Goal: Transaction & Acquisition: Purchase product/service

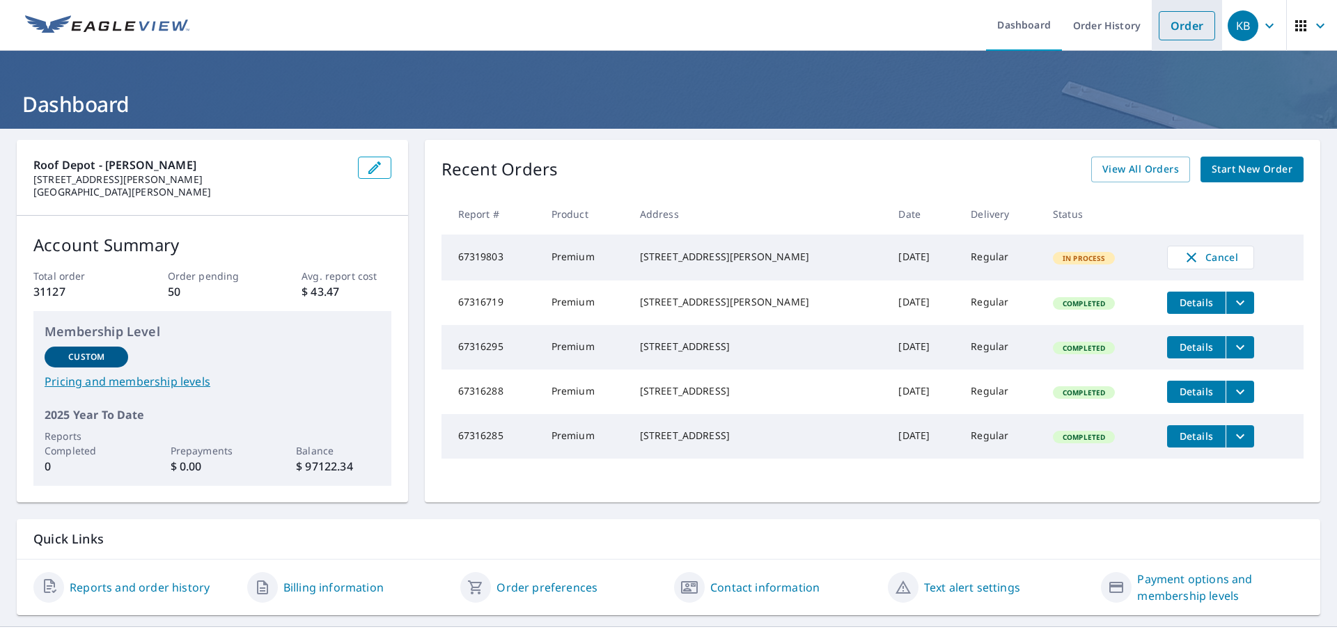
click at [1174, 19] on link "Order" at bounding box center [1186, 25] width 56 height 29
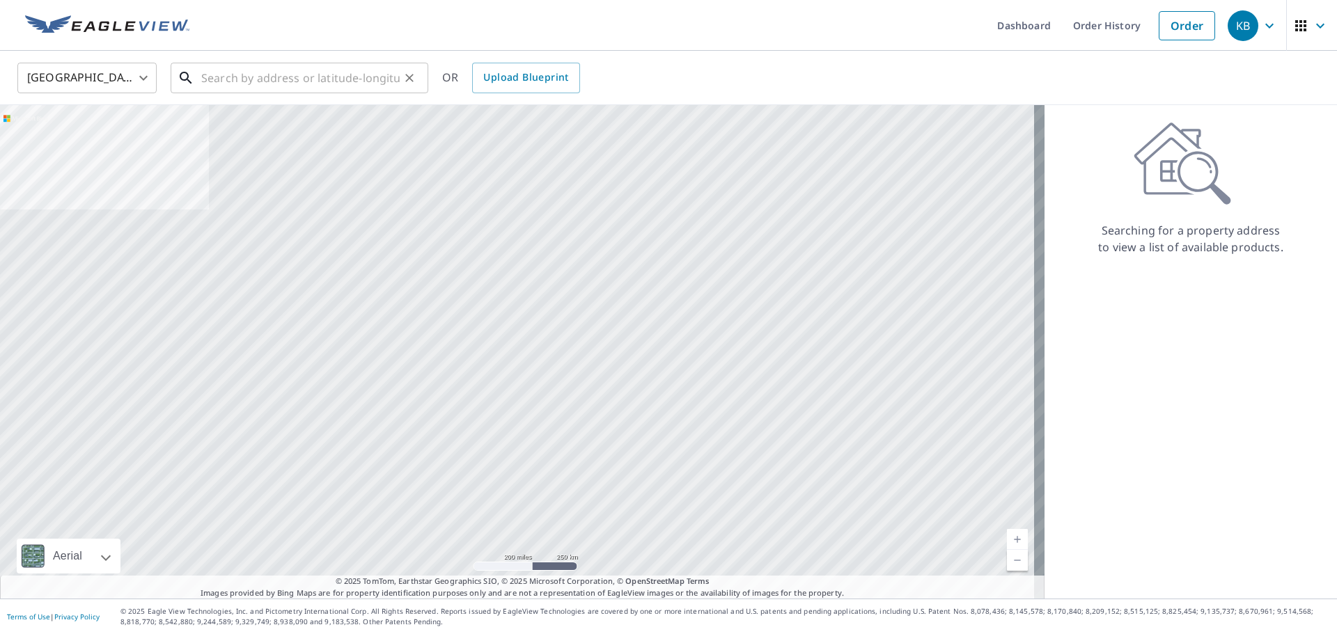
click at [261, 73] on input "text" at bounding box center [300, 77] width 198 height 39
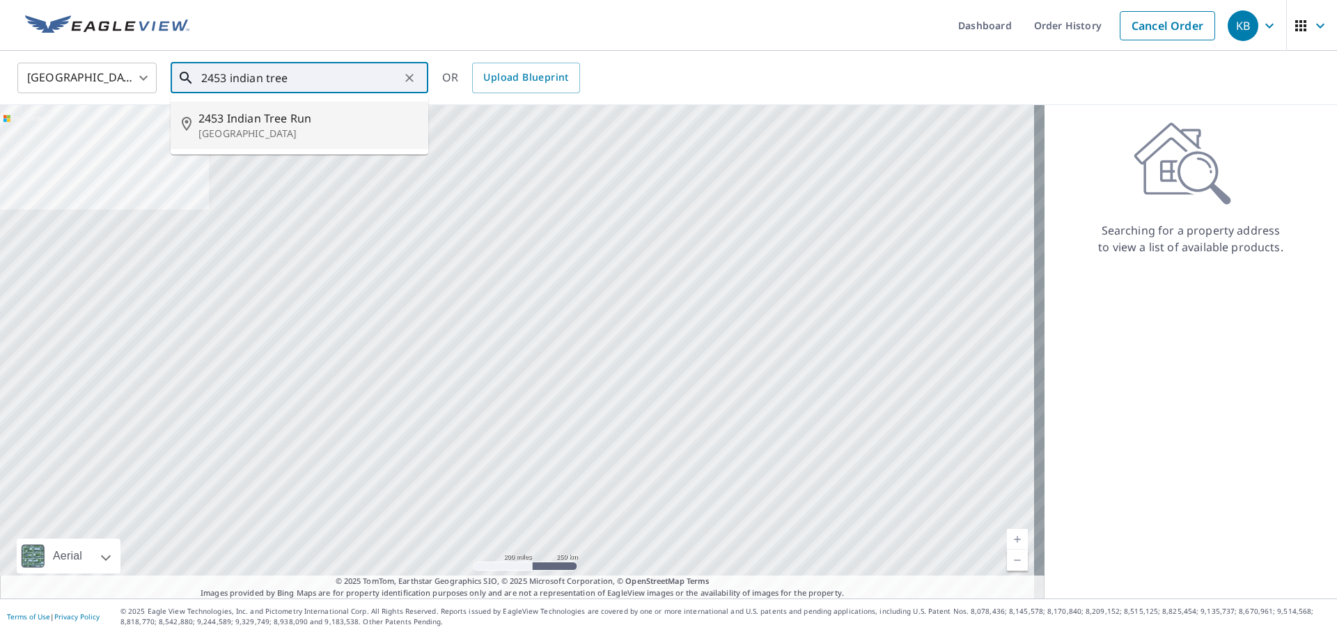
click at [279, 116] on span "2453 Indian Tree Run" at bounding box center [307, 118] width 219 height 17
type input "[STREET_ADDRESS]"
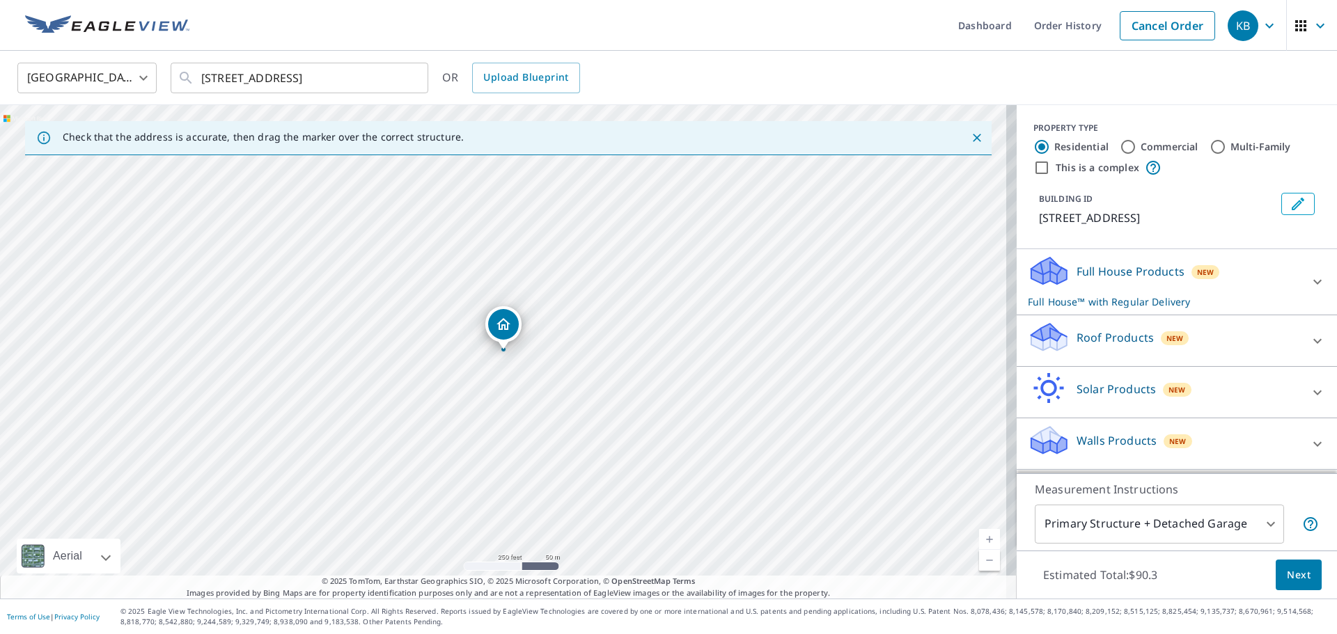
click at [1035, 341] on icon at bounding box center [1046, 332] width 31 height 17
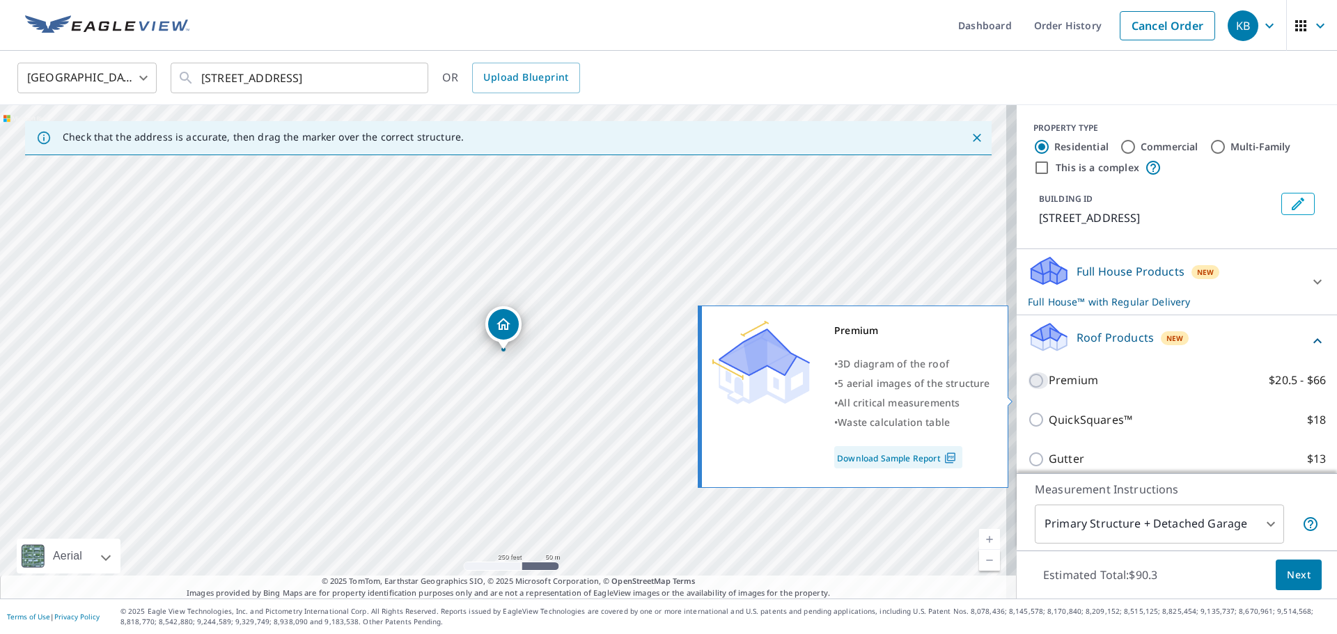
click at [1028, 389] on input "Premium $20.5 - $66" at bounding box center [1038, 380] width 21 height 17
checkbox input "true"
checkbox input "false"
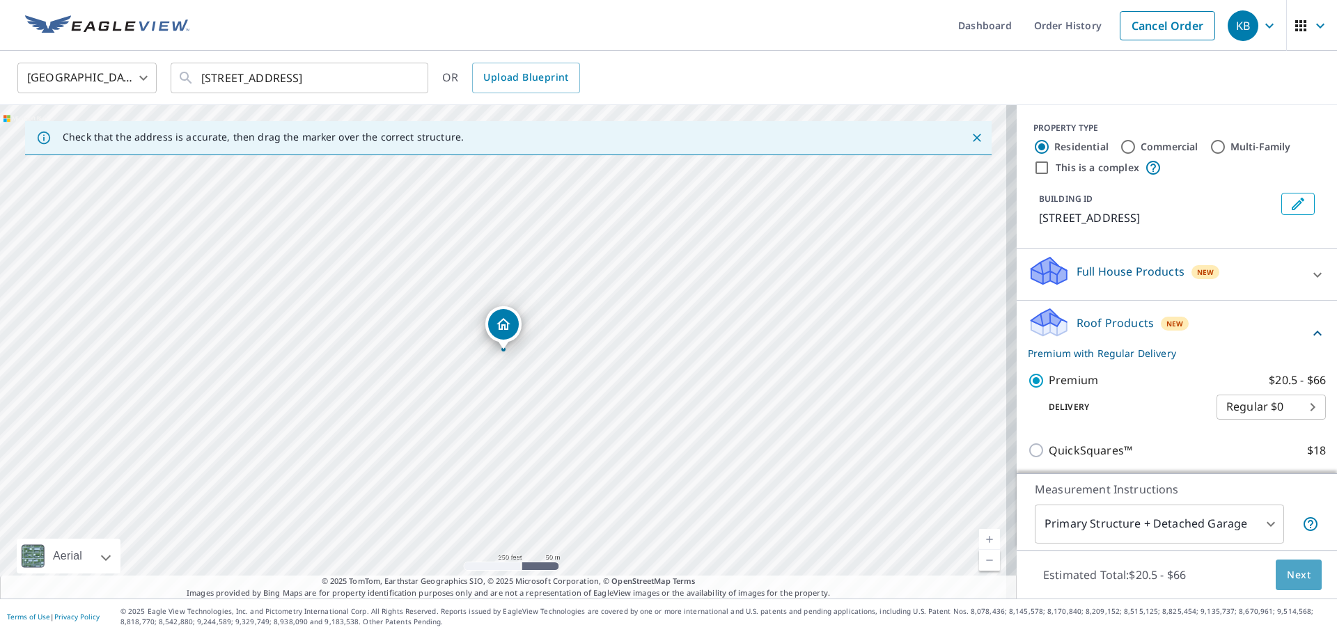
click at [1293, 574] on span "Next" at bounding box center [1299, 575] width 24 height 17
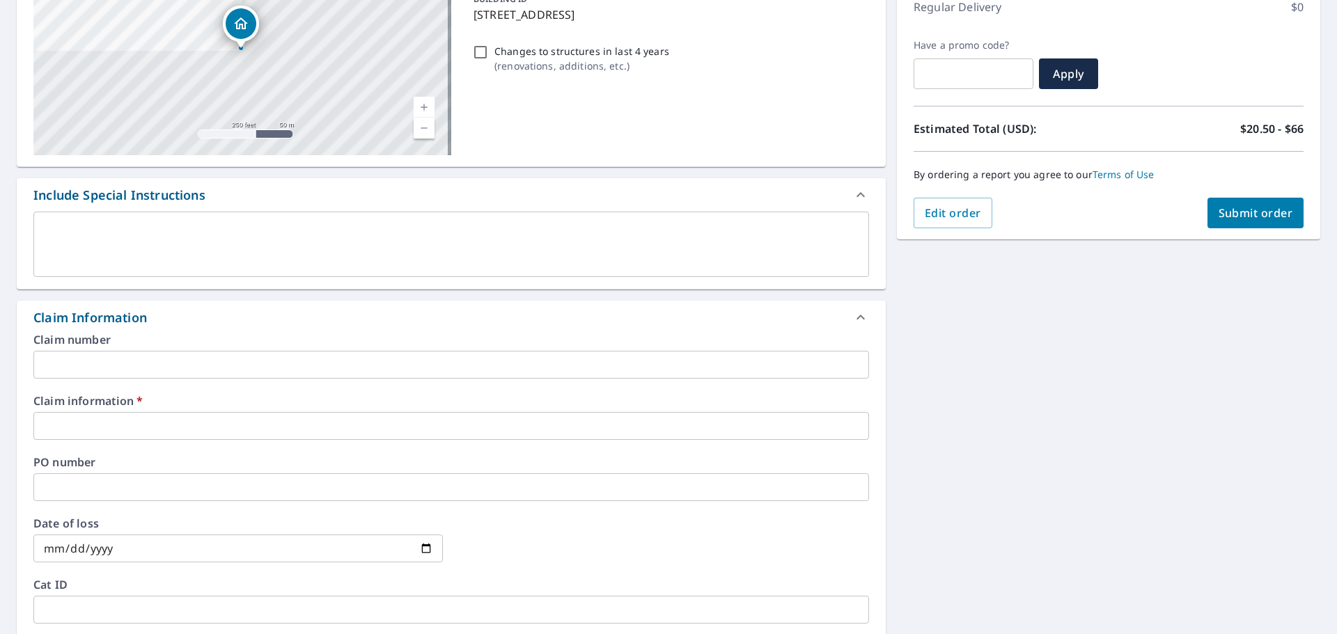
scroll to position [209, 0]
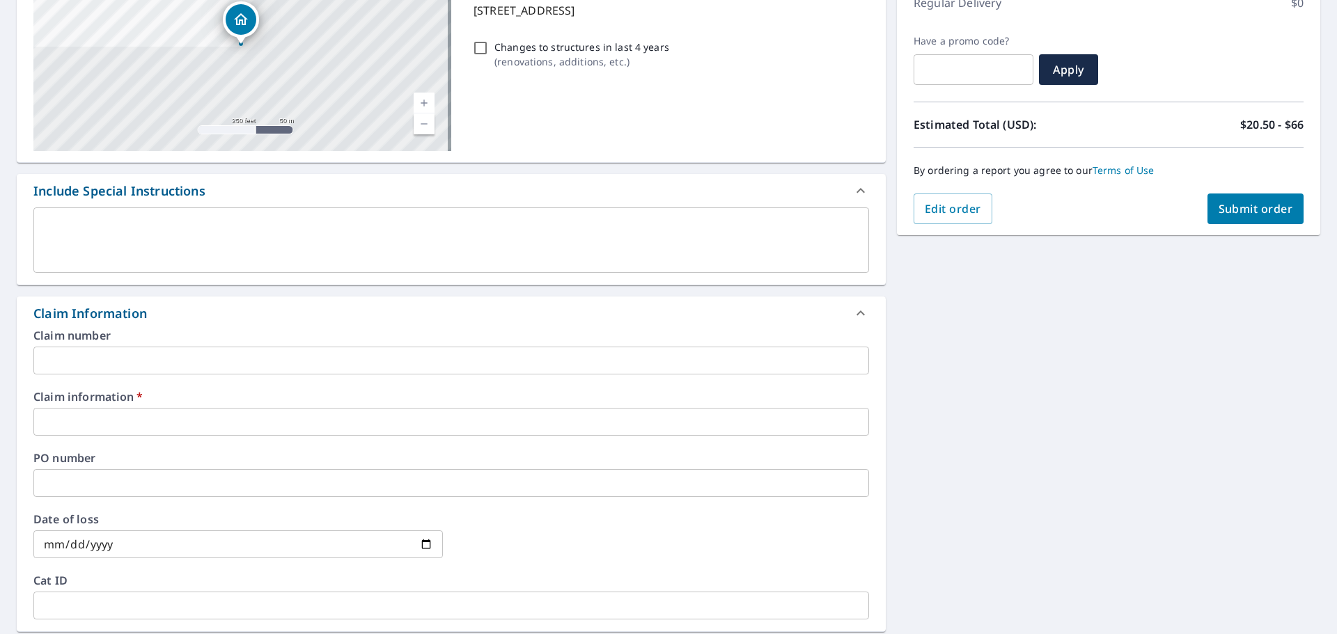
click at [147, 421] on input "text" at bounding box center [450, 422] width 835 height 28
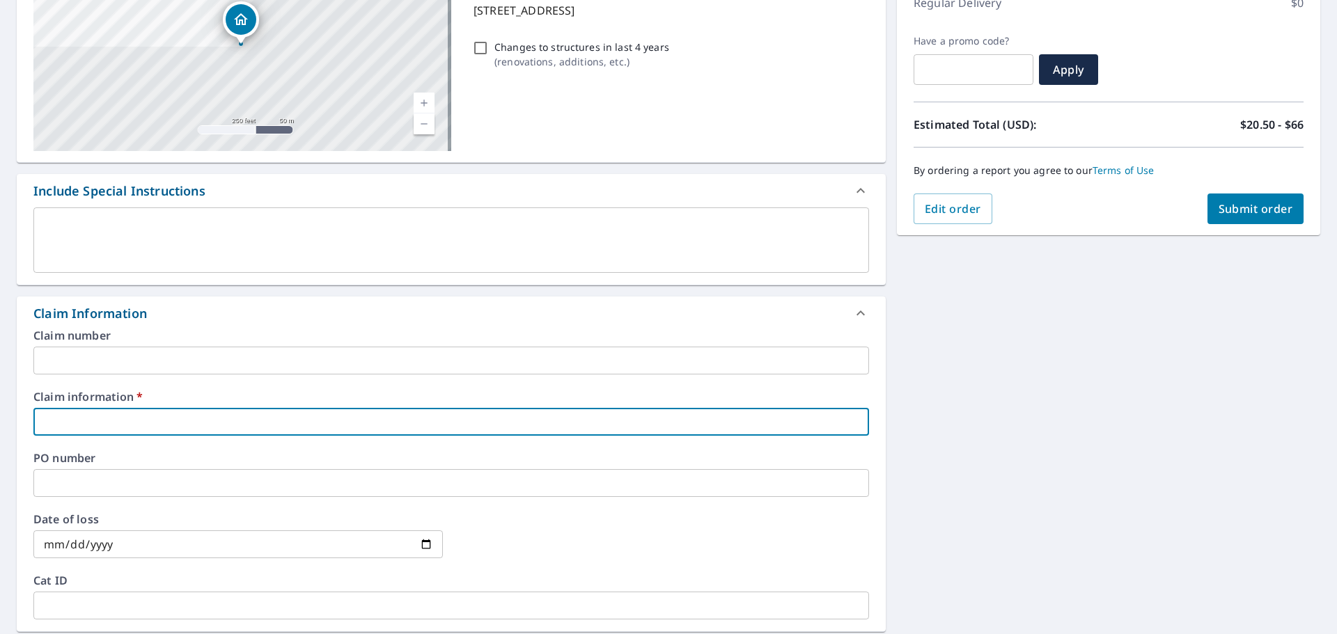
type input "R"
checkbox input "true"
type input "RB"
checkbox input "true"
type input "RB"
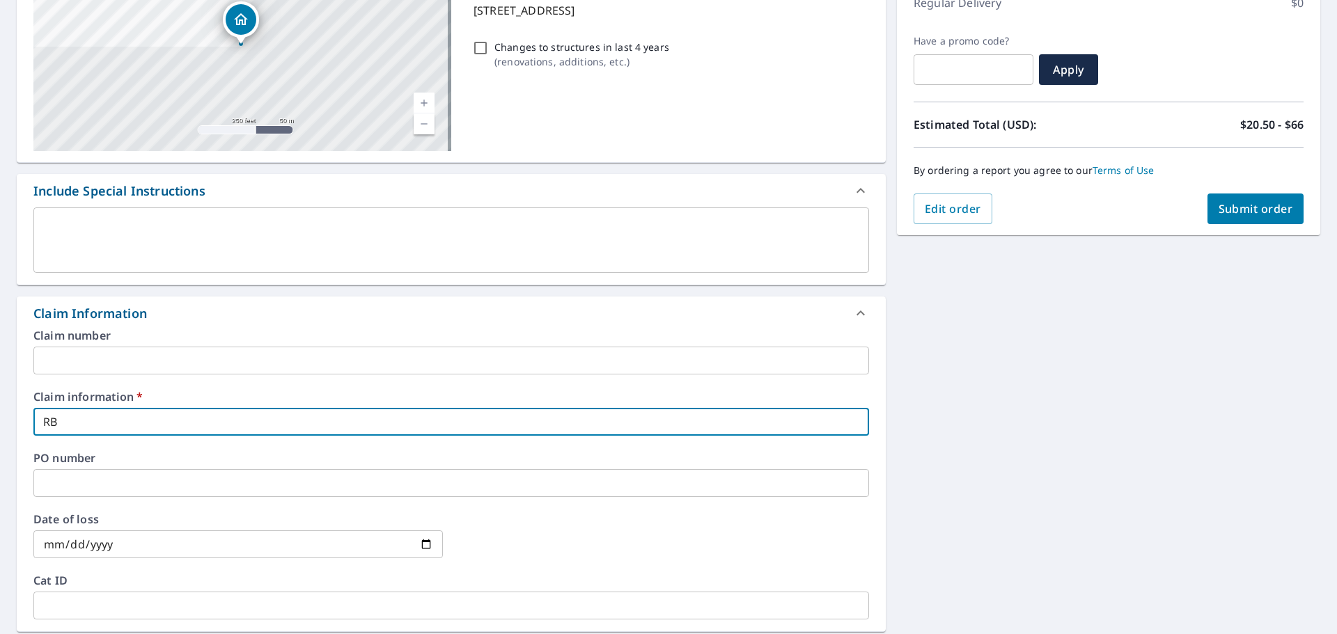
checkbox input "true"
type input "RB R"
checkbox input "true"
type input "RB RO"
checkbox input "true"
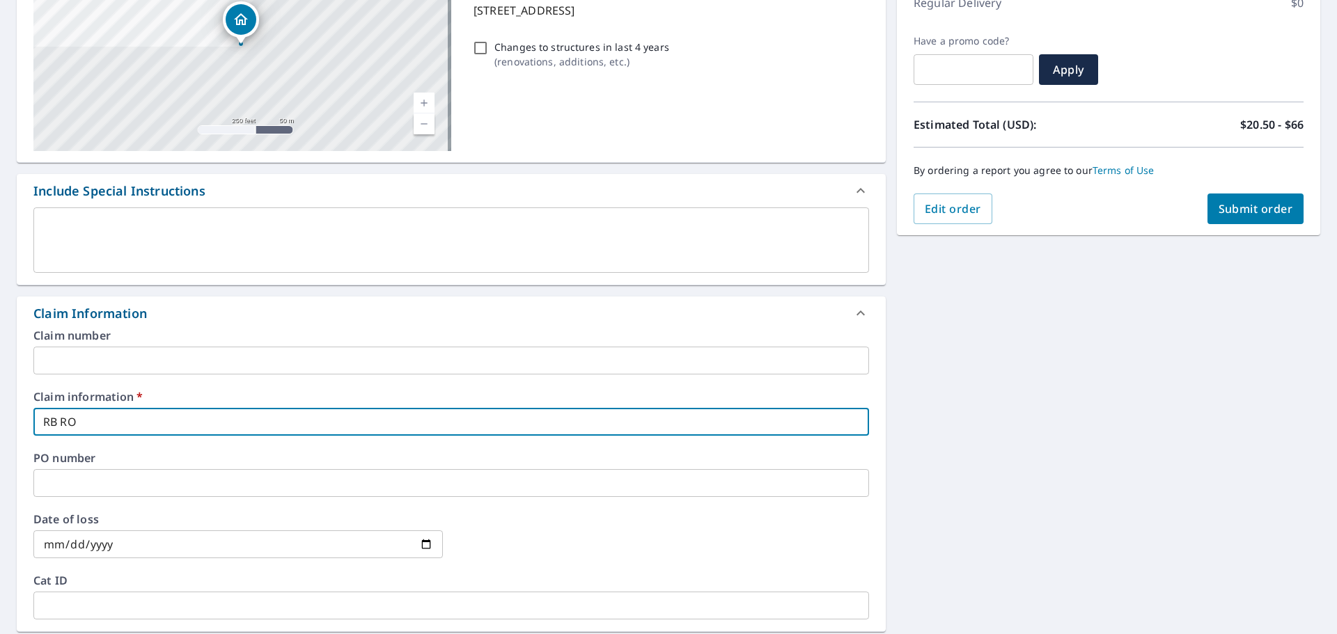
type input "RB ROo"
checkbox input "true"
type input "RB ROofi"
checkbox input "true"
type input "RB ROofin"
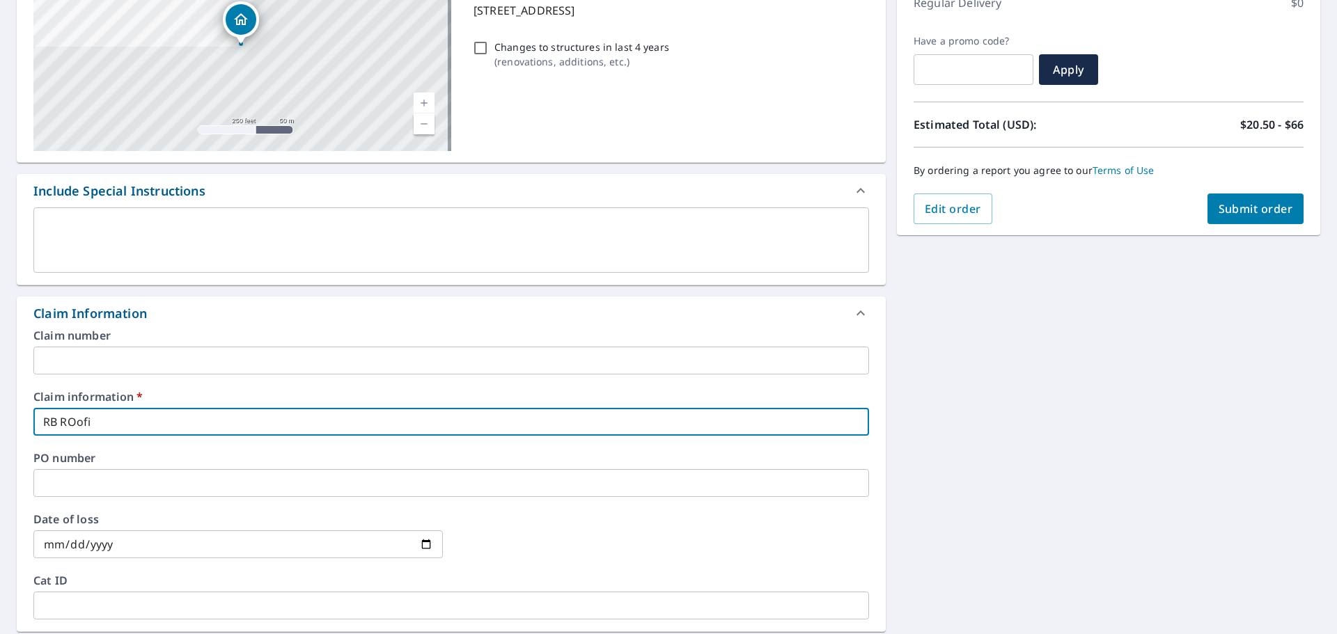
checkbox input "true"
type input "RB ROofing"
checkbox input "true"
type input "RB ROofing"
checkbox input "true"
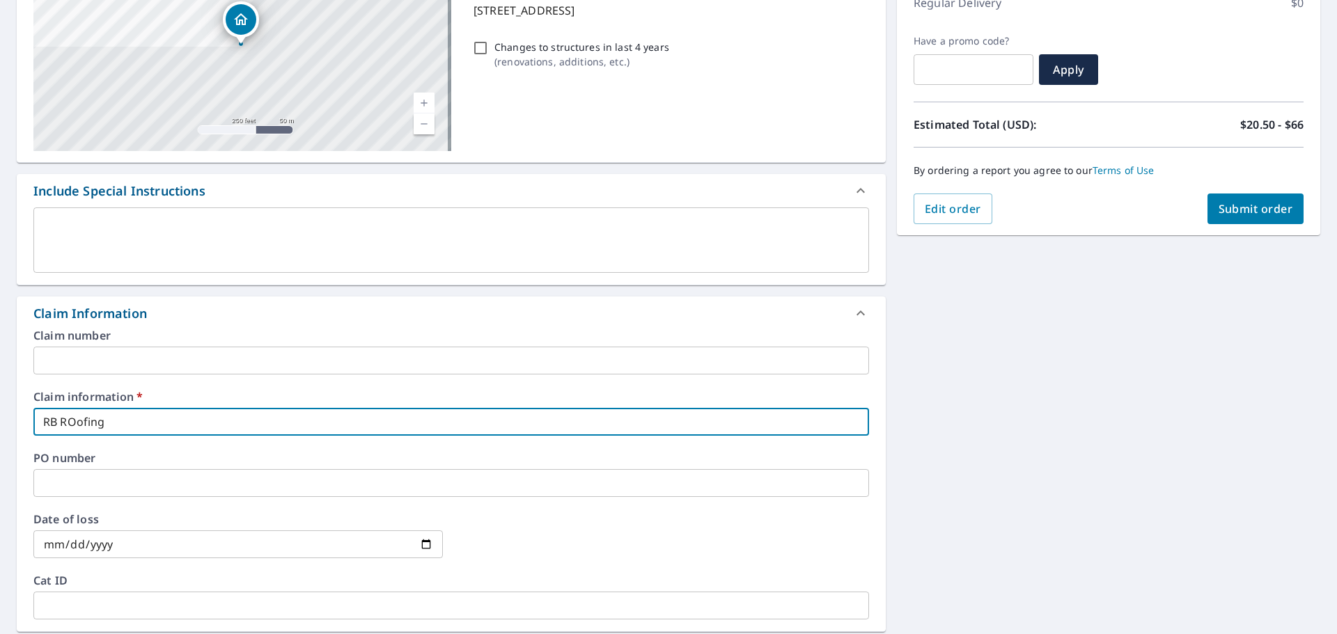
type input "RB ROofing"
checkbox input "true"
type input "RB ROofin"
checkbox input "true"
type input "RB ROofi"
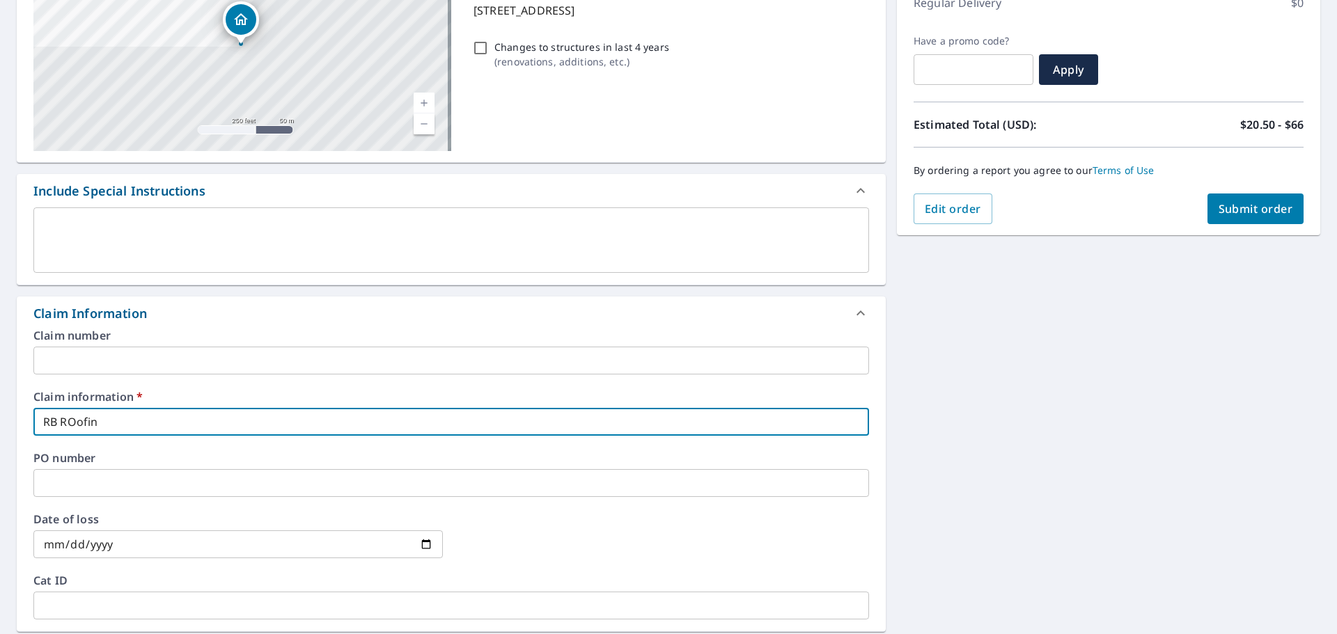
checkbox input "true"
type input "RB ROof"
checkbox input "true"
type input "RB ROo"
checkbox input "true"
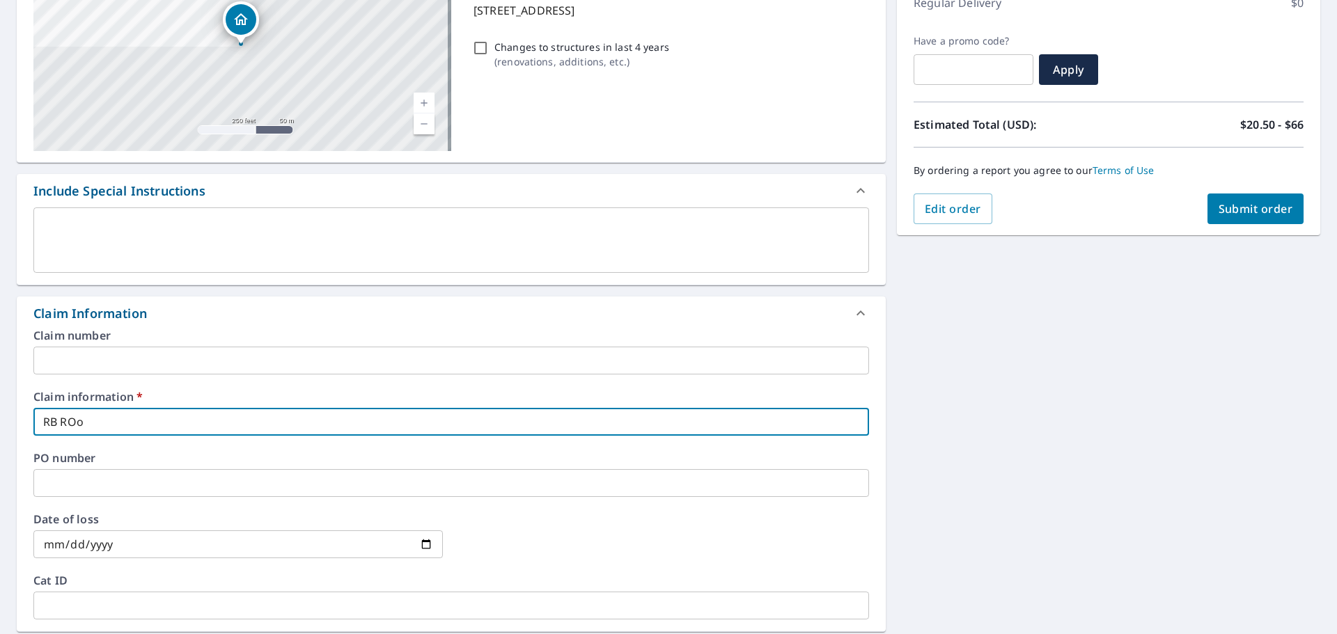
type input "RB RO"
checkbox input "true"
type input "RB R"
checkbox input "true"
type input "RB Ro"
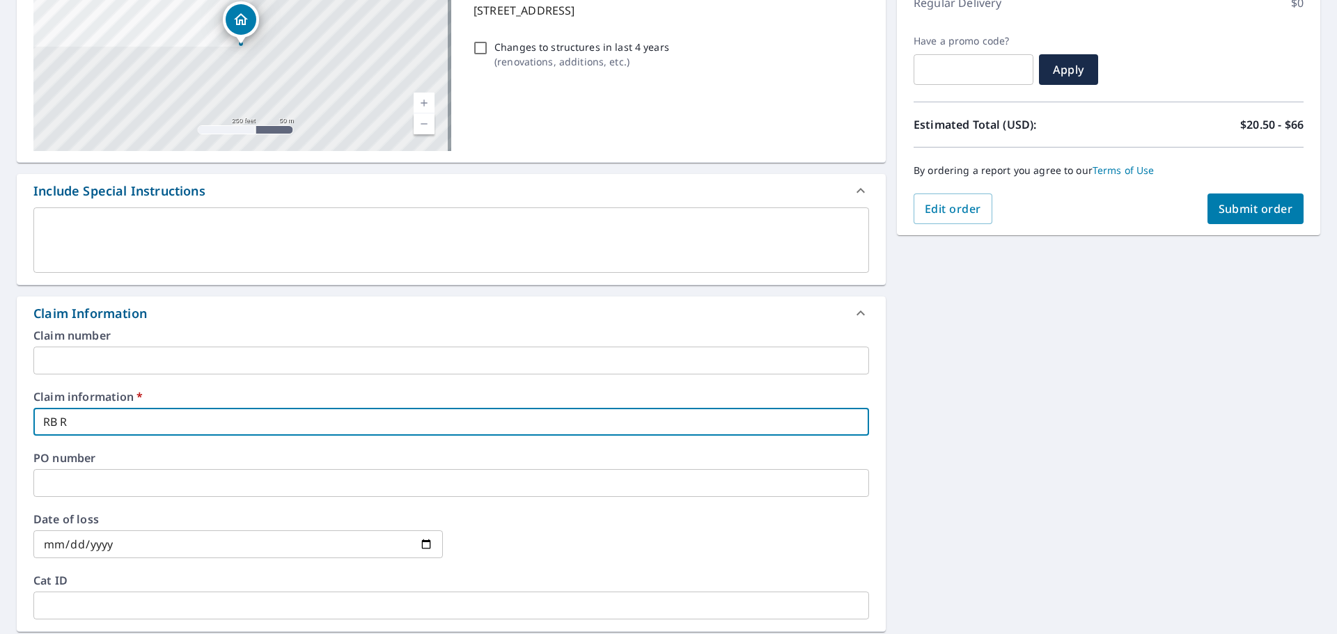
checkbox input "true"
type input "RB Roo"
checkbox input "true"
type input "RB Roof"
checkbox input "true"
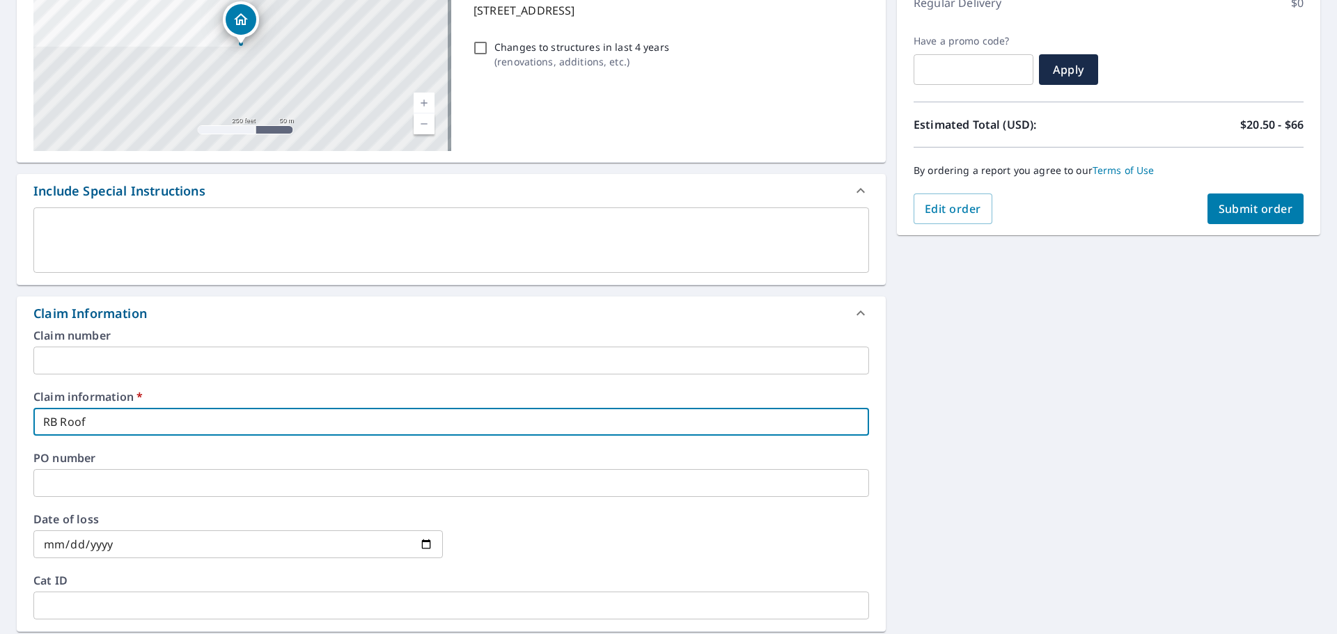
type input "RB Roofi"
checkbox input "true"
type input "RB Roofin"
checkbox input "true"
type input "RB Roofing"
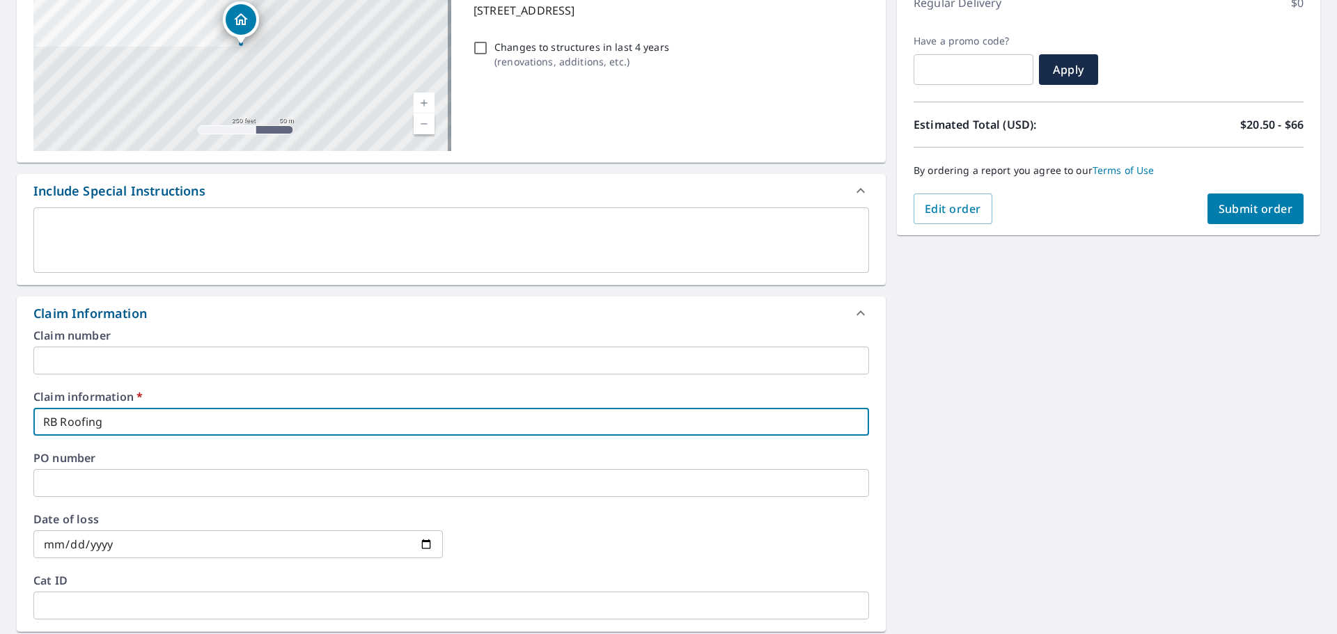
checkbox input "true"
type input "RB Roofing"
checkbox input "true"
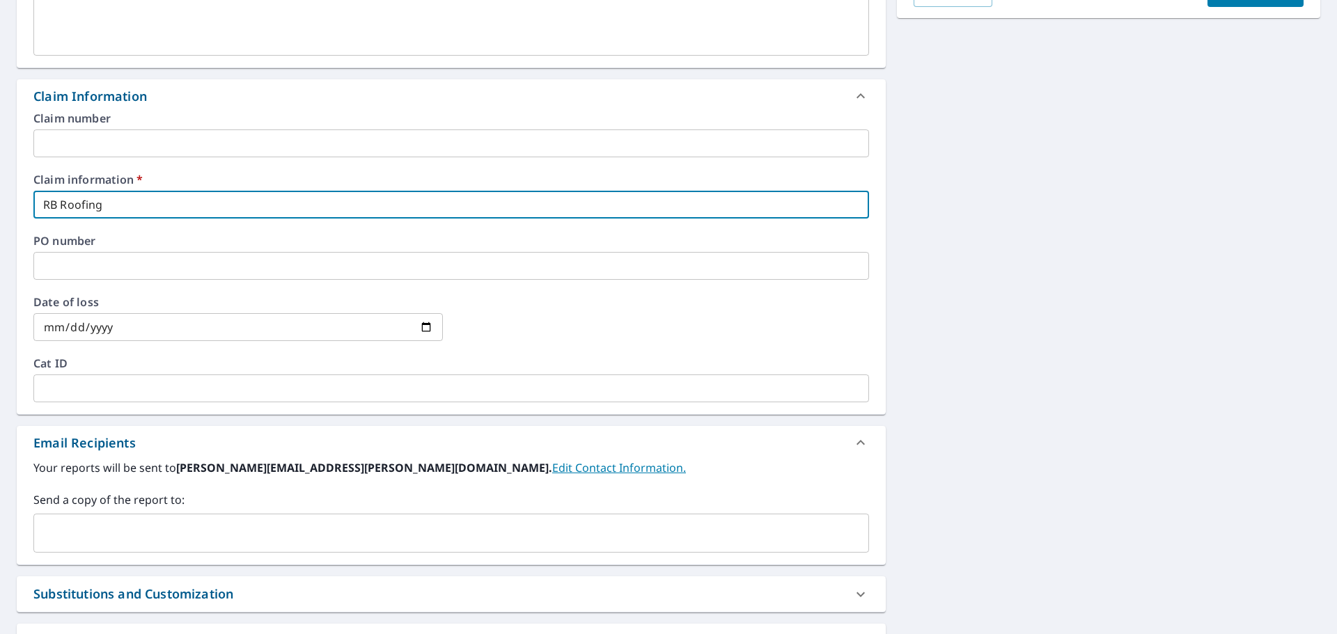
scroll to position [487, 0]
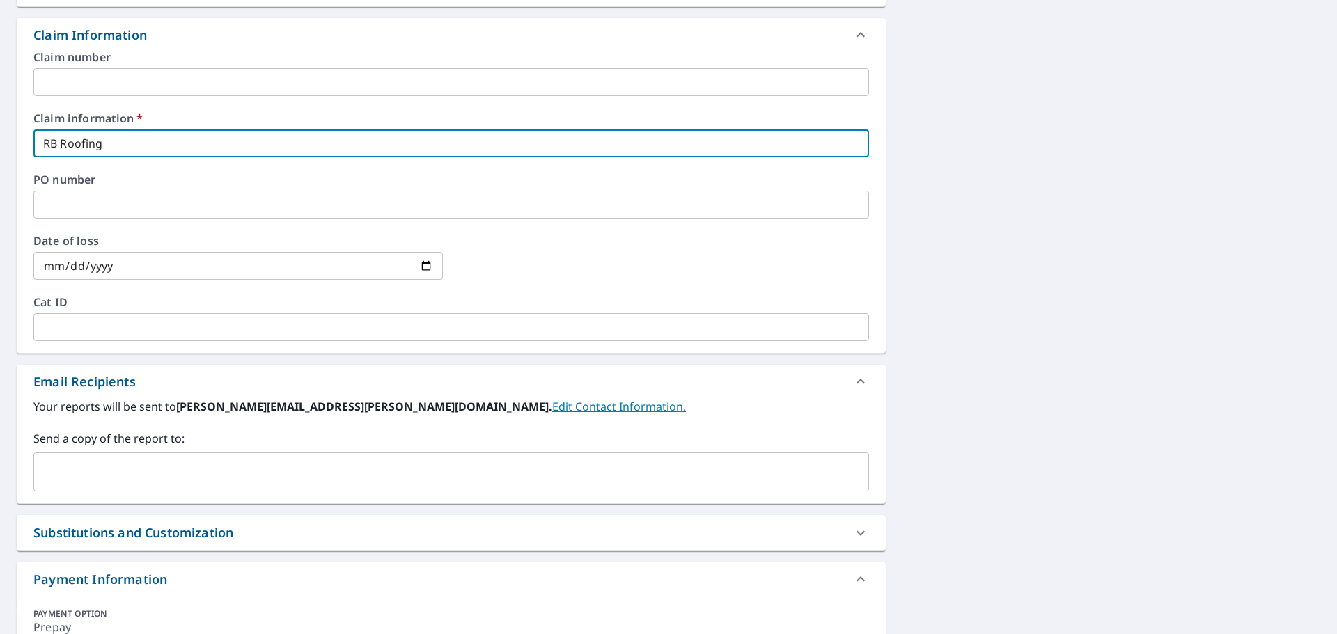
type input "RB Roofing"
click at [218, 471] on input "text" at bounding box center [441, 472] width 802 height 26
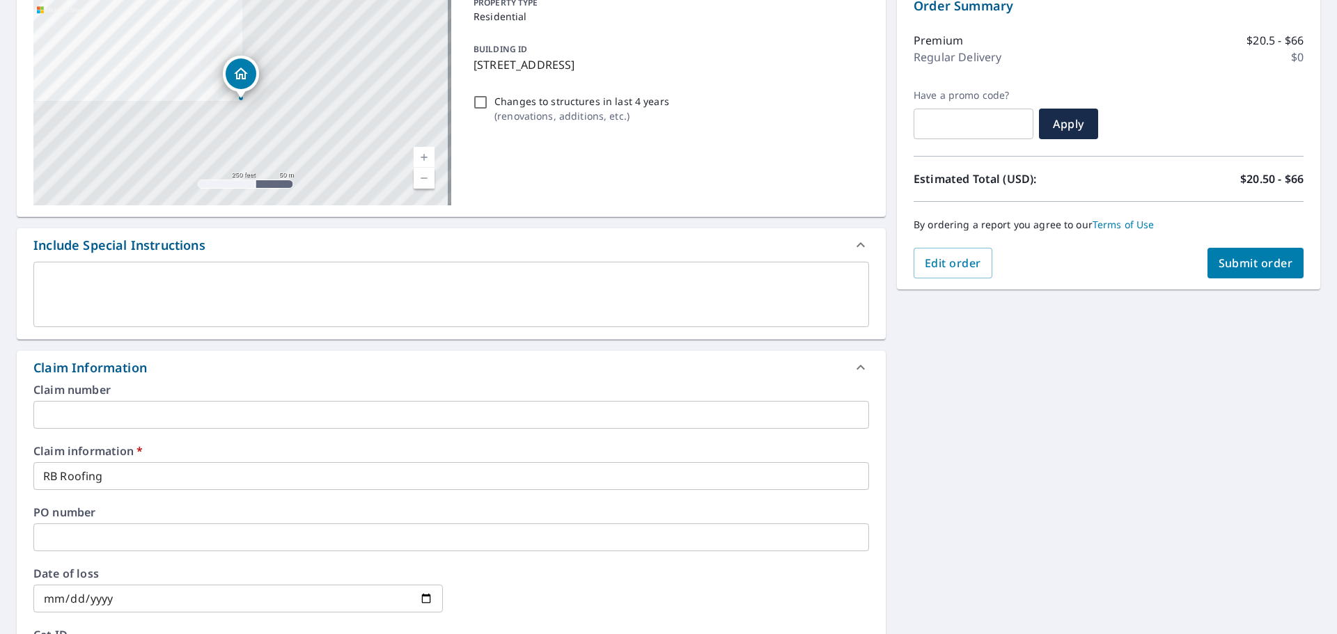
scroll to position [139, 0]
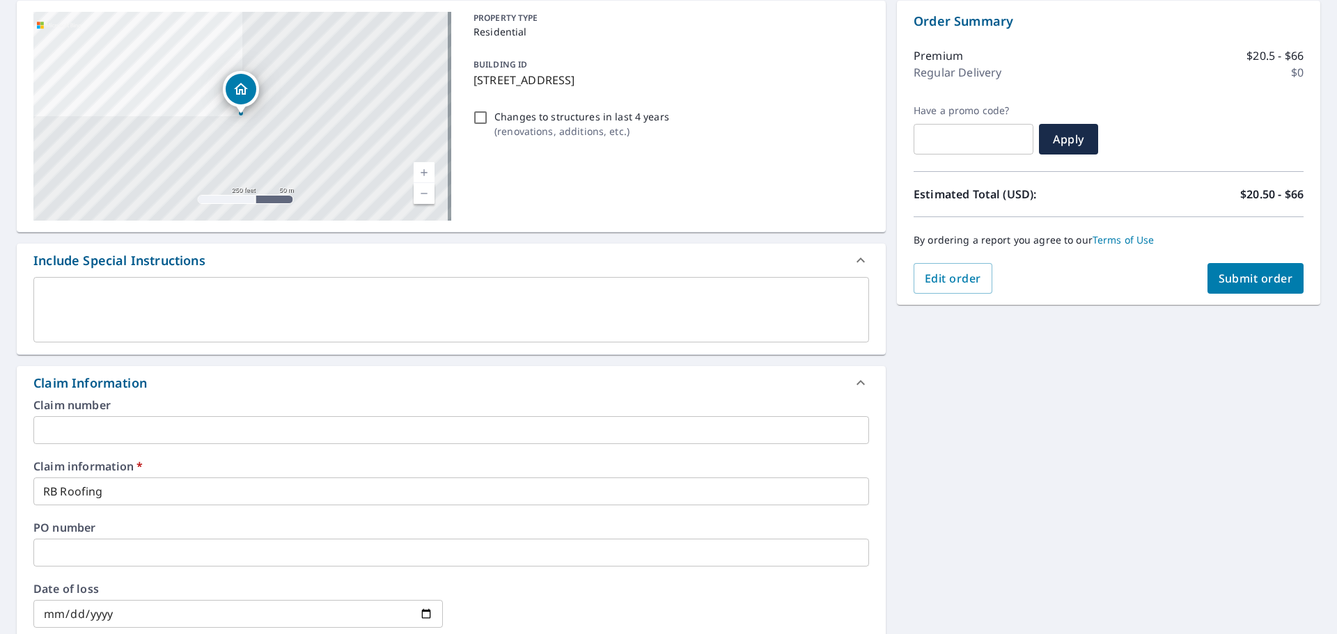
type input "[PERSON_NAME].[PERSON_NAME]@@[DOMAIN_NAME]"
click at [1253, 283] on span "Submit order" at bounding box center [1255, 278] width 74 height 15
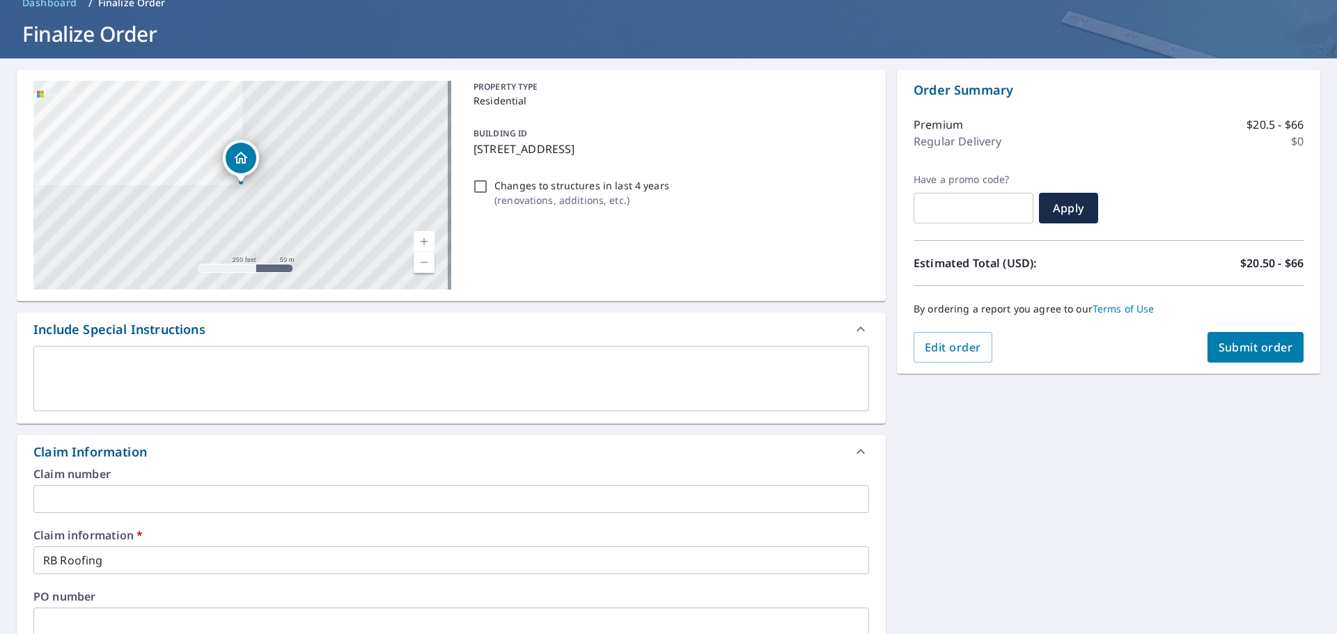
scroll to position [0, 0]
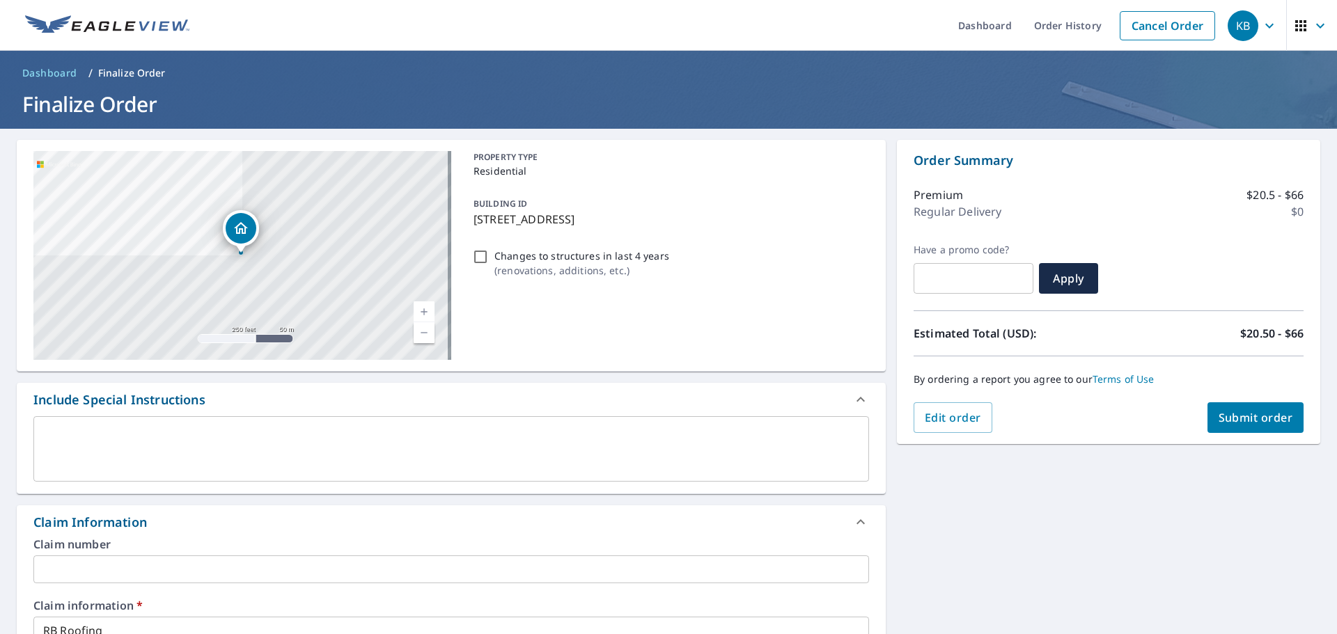
click at [1239, 413] on span "Submit order" at bounding box center [1255, 417] width 74 height 15
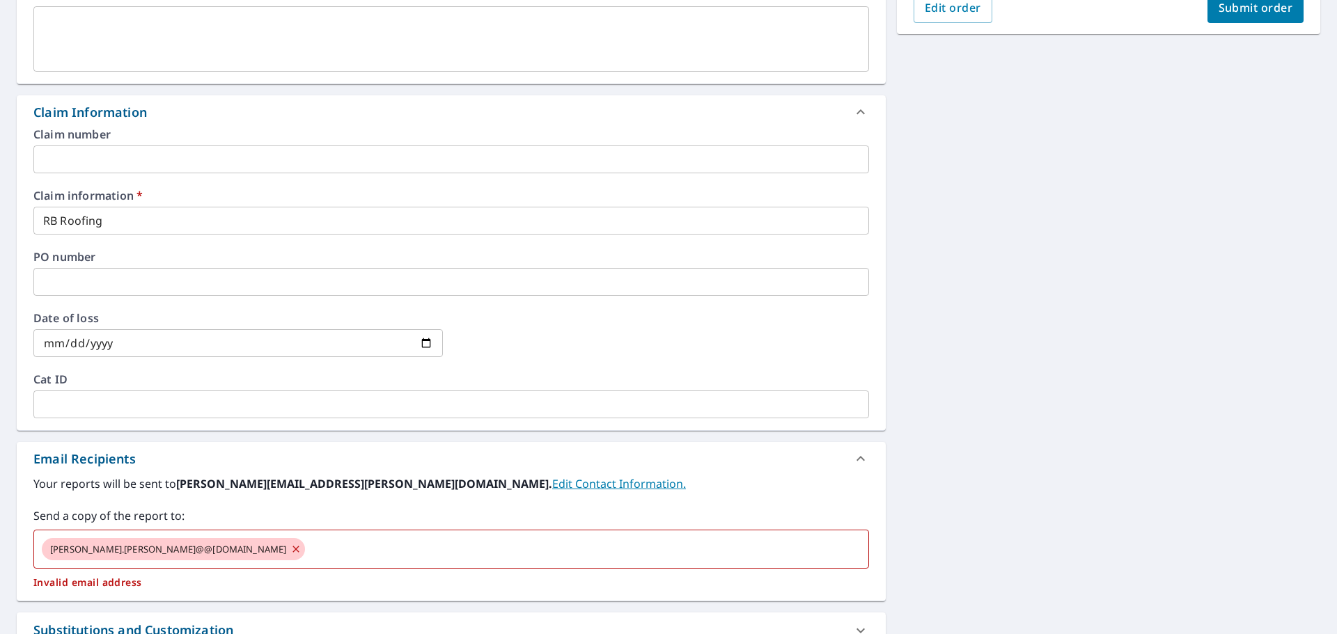
scroll to position [418, 0]
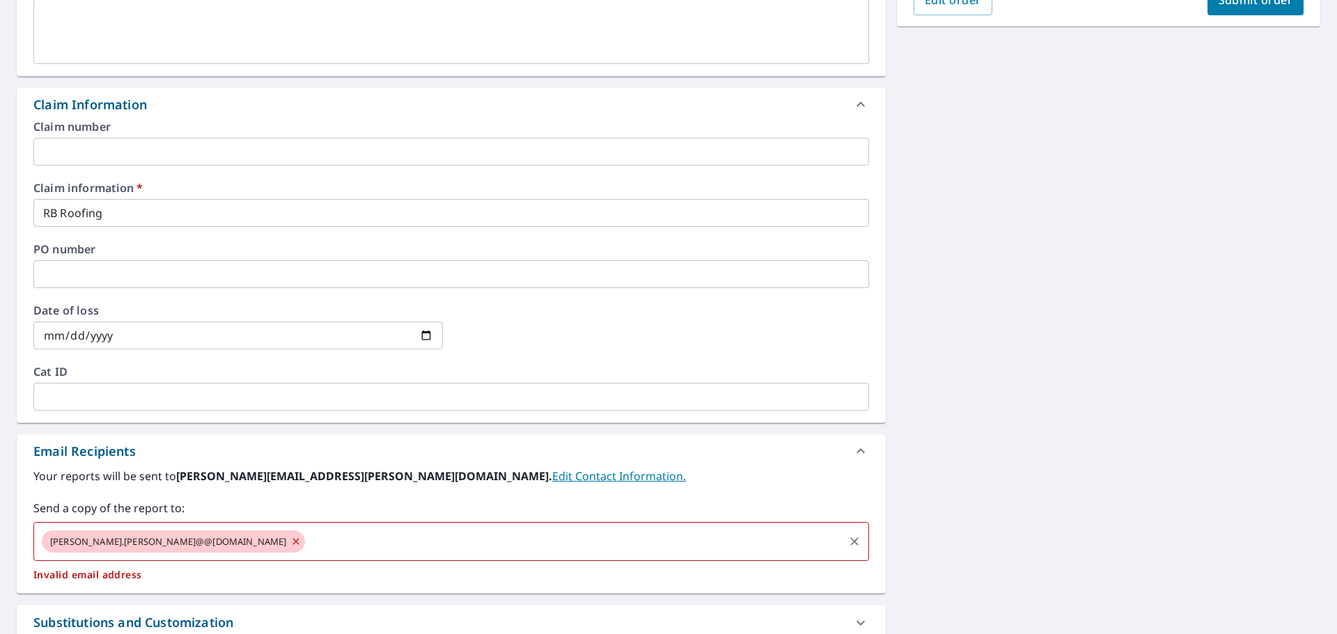
click at [293, 541] on icon at bounding box center [296, 541] width 6 height 6
checkbox input "true"
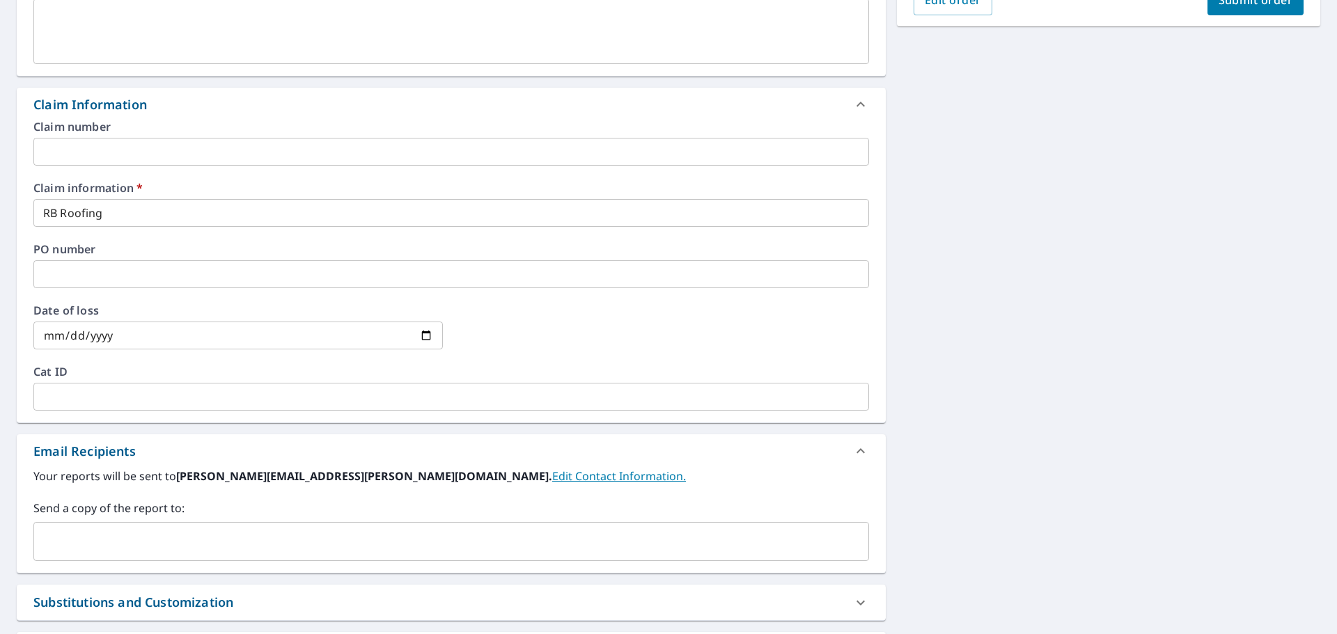
click at [155, 543] on input "text" at bounding box center [441, 541] width 802 height 26
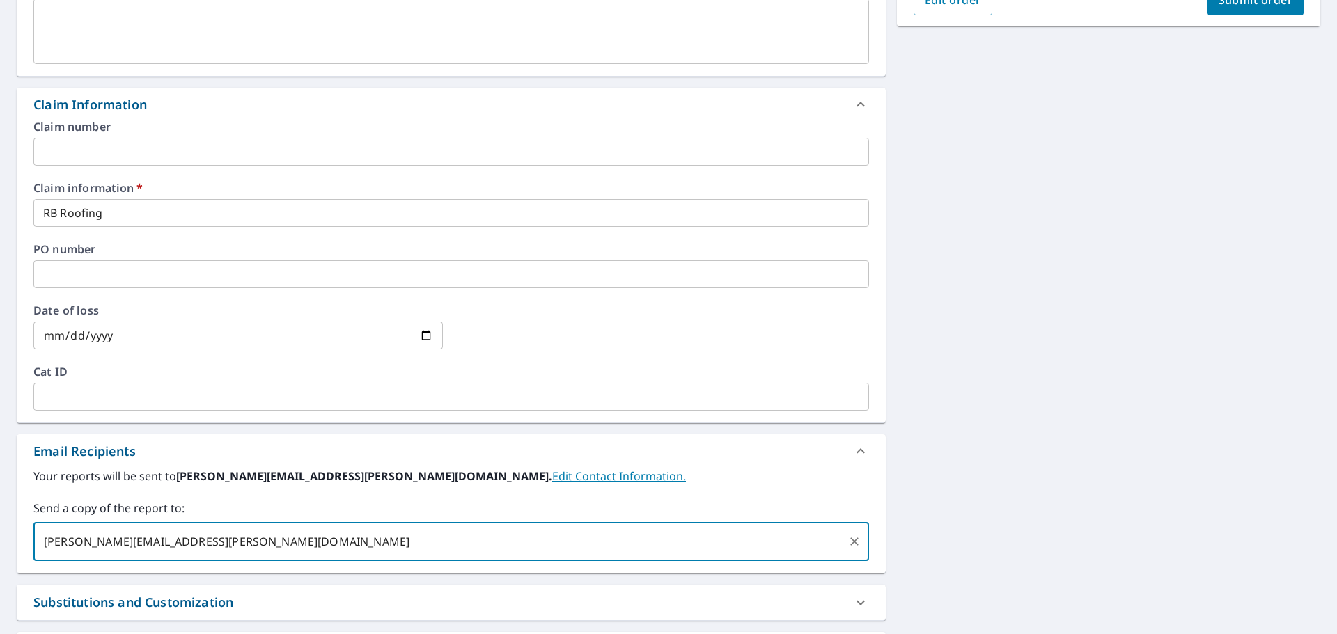
scroll to position [348, 0]
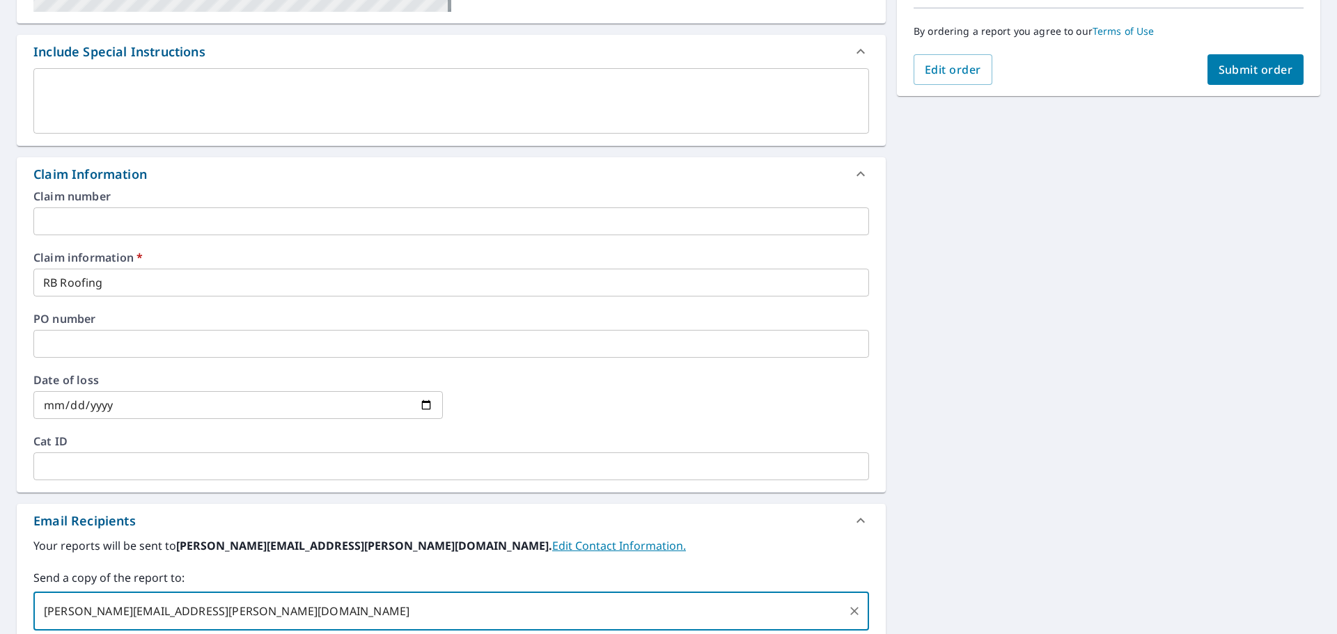
type input "[PERSON_NAME][EMAIL_ADDRESS][PERSON_NAME][DOMAIN_NAME]"
click at [1228, 73] on span "Submit order" at bounding box center [1255, 69] width 74 height 15
checkbox input "true"
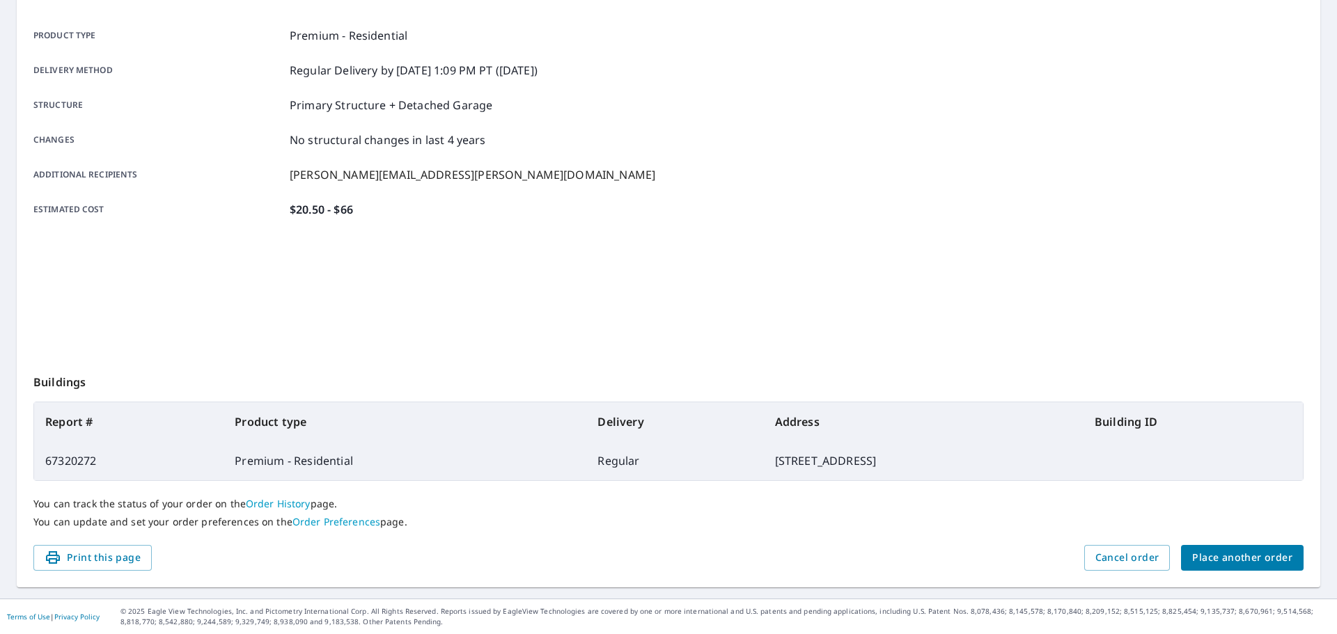
scroll to position [185, 0]
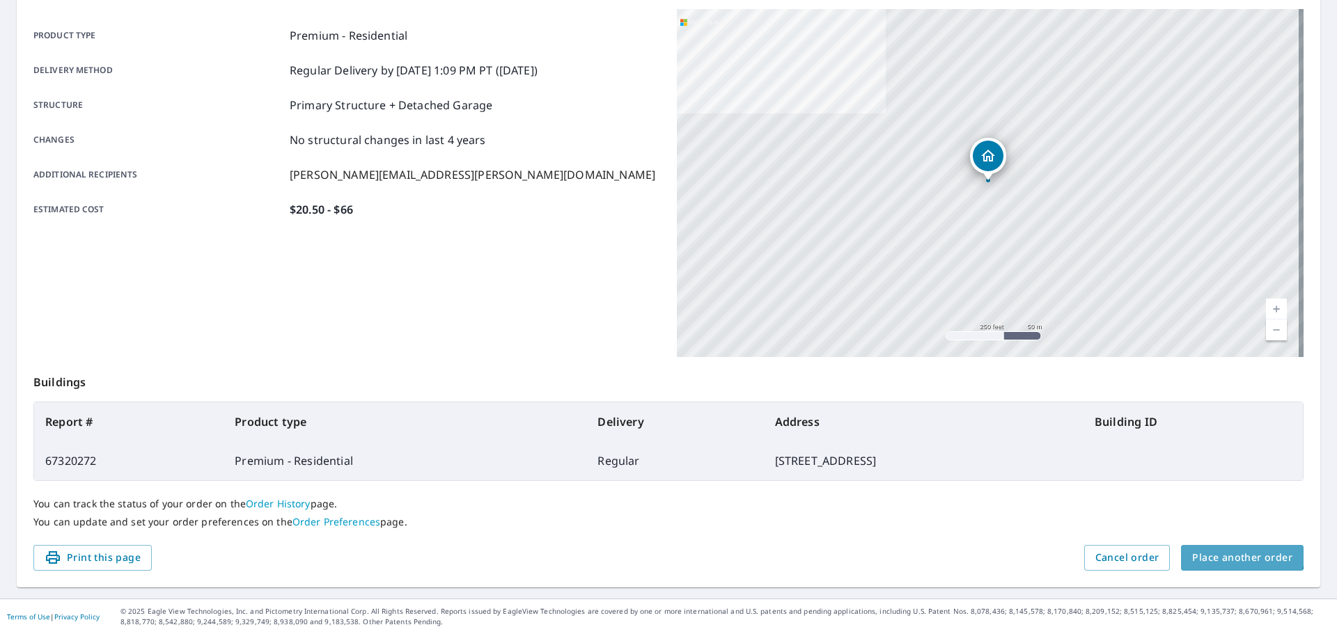
click at [1232, 552] on span "Place another order" at bounding box center [1242, 557] width 100 height 17
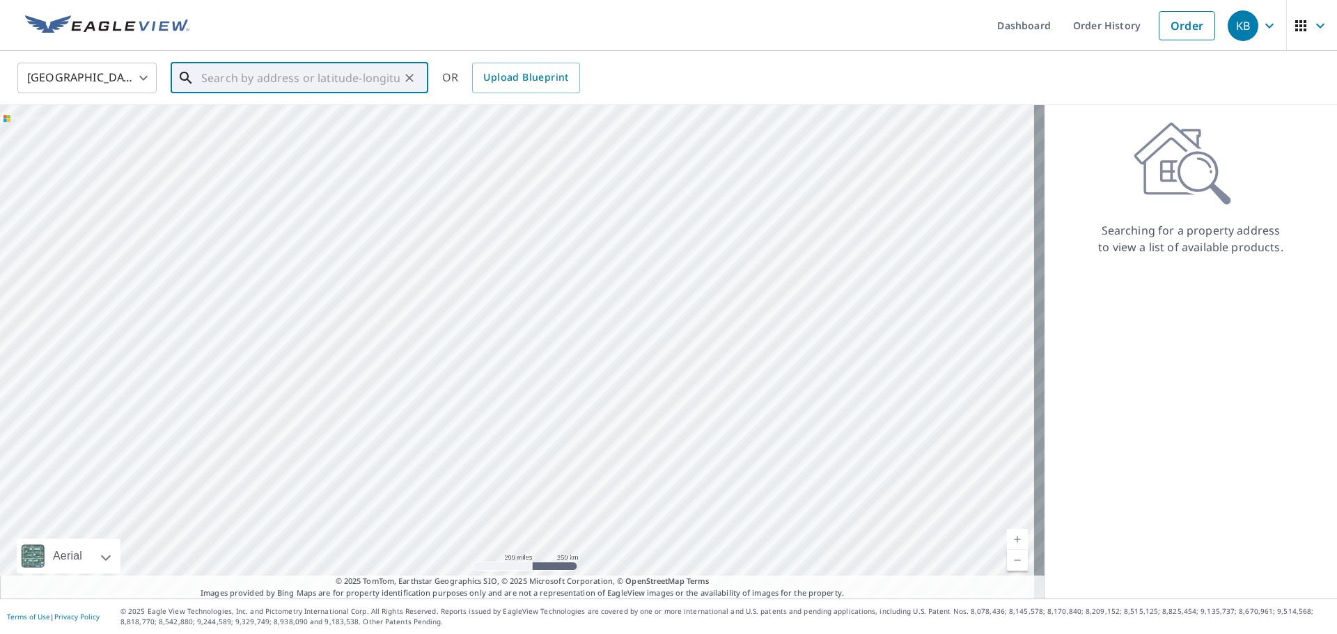
click at [245, 79] on input "text" at bounding box center [300, 77] width 198 height 39
click at [266, 125] on span "[STREET_ADDRESS][PERSON_NAME]" at bounding box center [307, 118] width 219 height 17
type input "[STREET_ADDRESS][PERSON_NAME]"
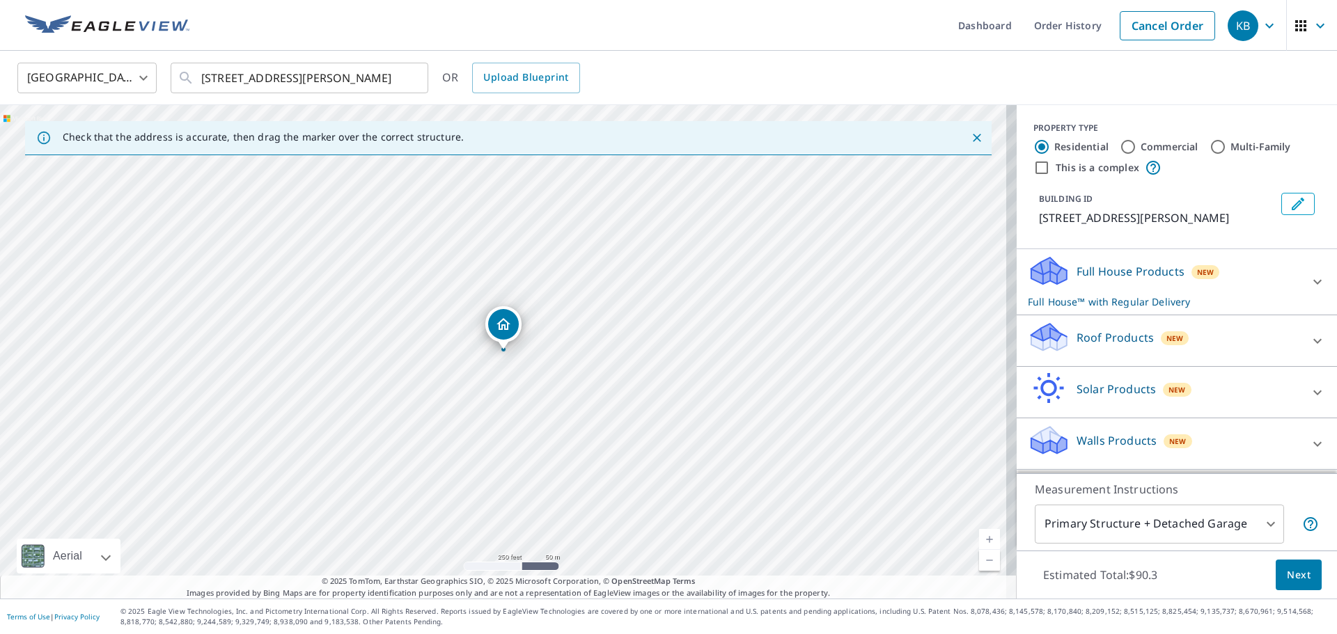
click at [1039, 328] on icon at bounding box center [1049, 332] width 36 height 17
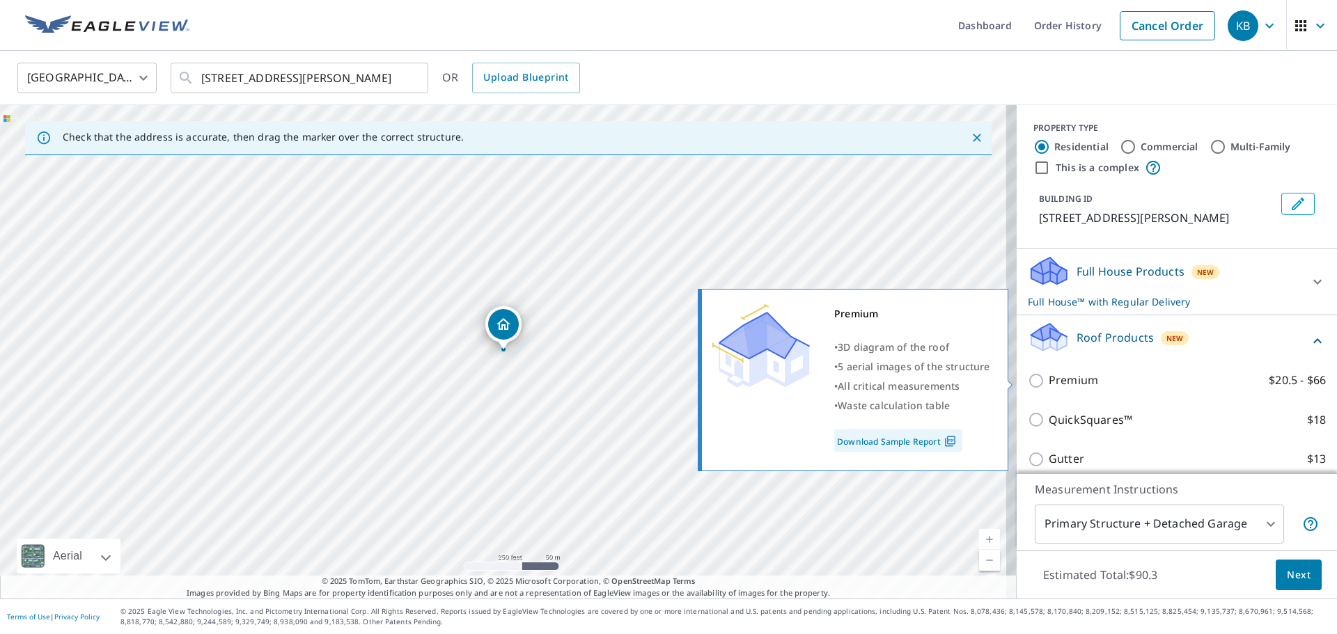
click at [1030, 379] on input "Premium $20.5 - $66" at bounding box center [1038, 380] width 21 height 17
checkbox input "true"
checkbox input "false"
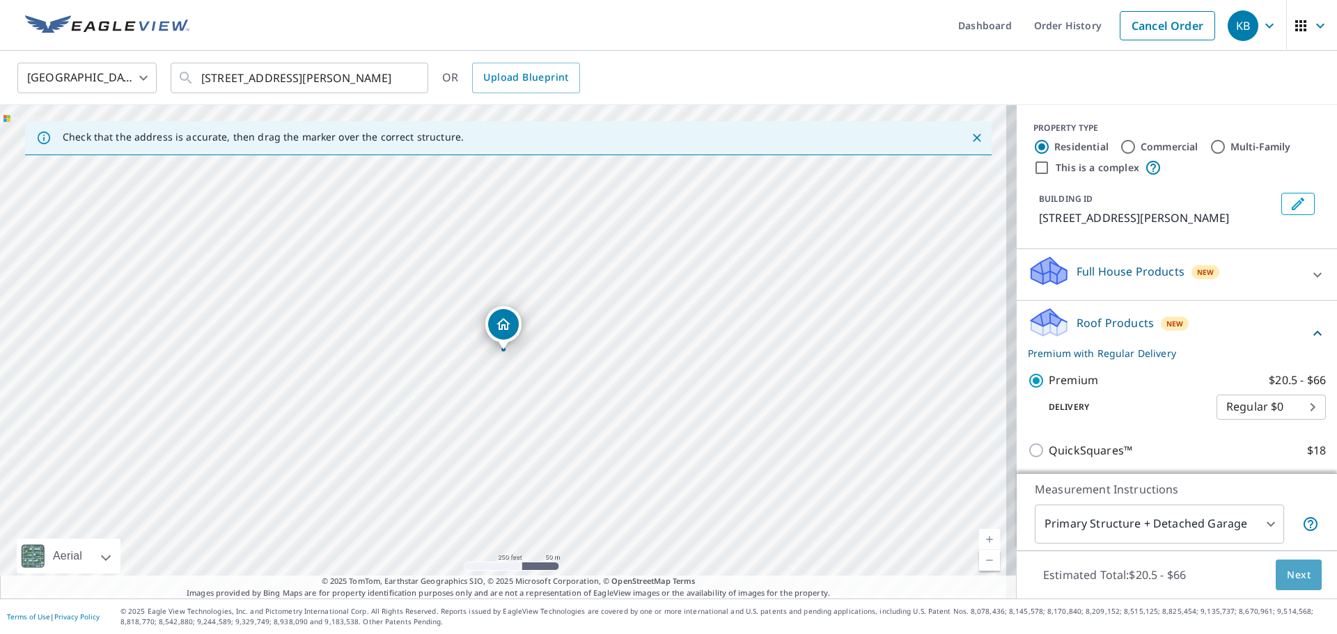
click at [1287, 579] on span "Next" at bounding box center [1299, 575] width 24 height 17
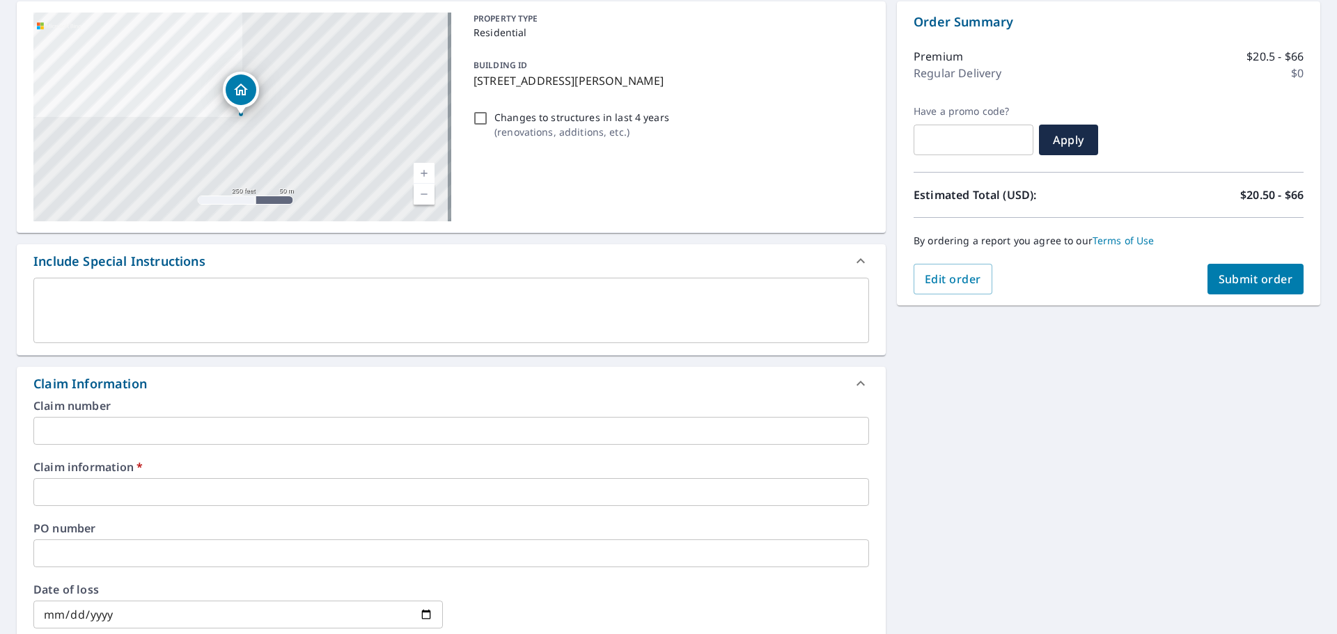
scroll to position [139, 0]
click at [221, 498] on input "text" at bounding box center [450, 492] width 835 height 28
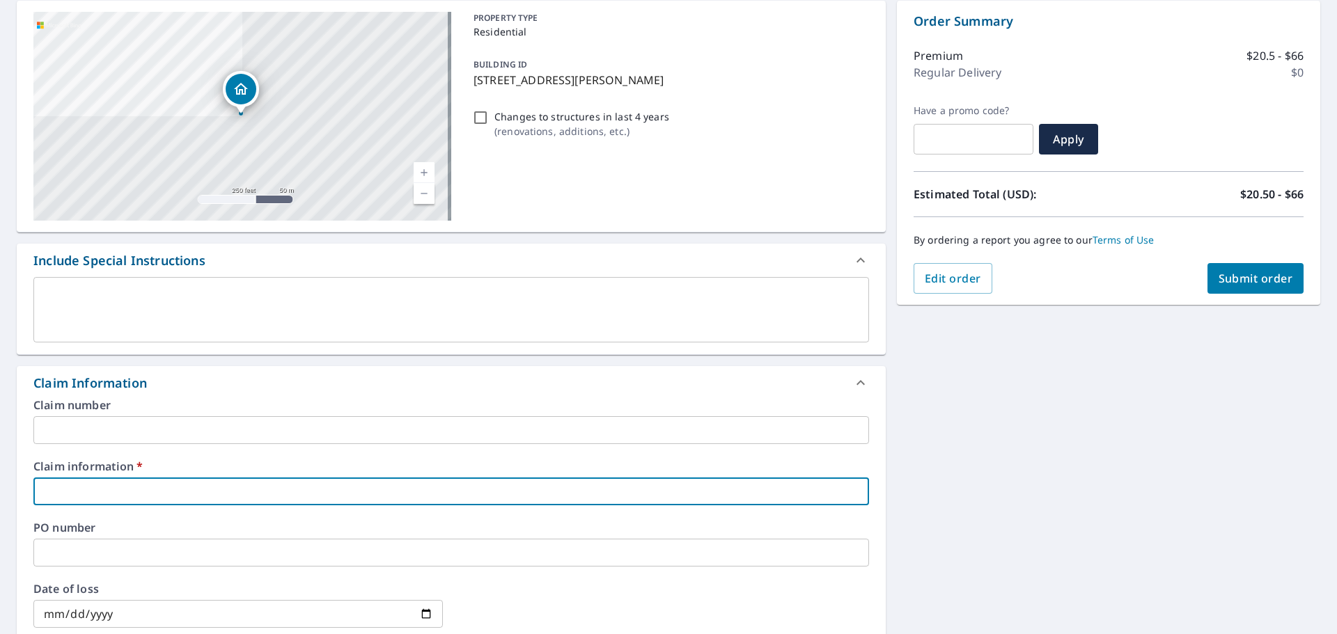
type input "R"
checkbox input "true"
type input "RB"
checkbox input "true"
type input "RB"
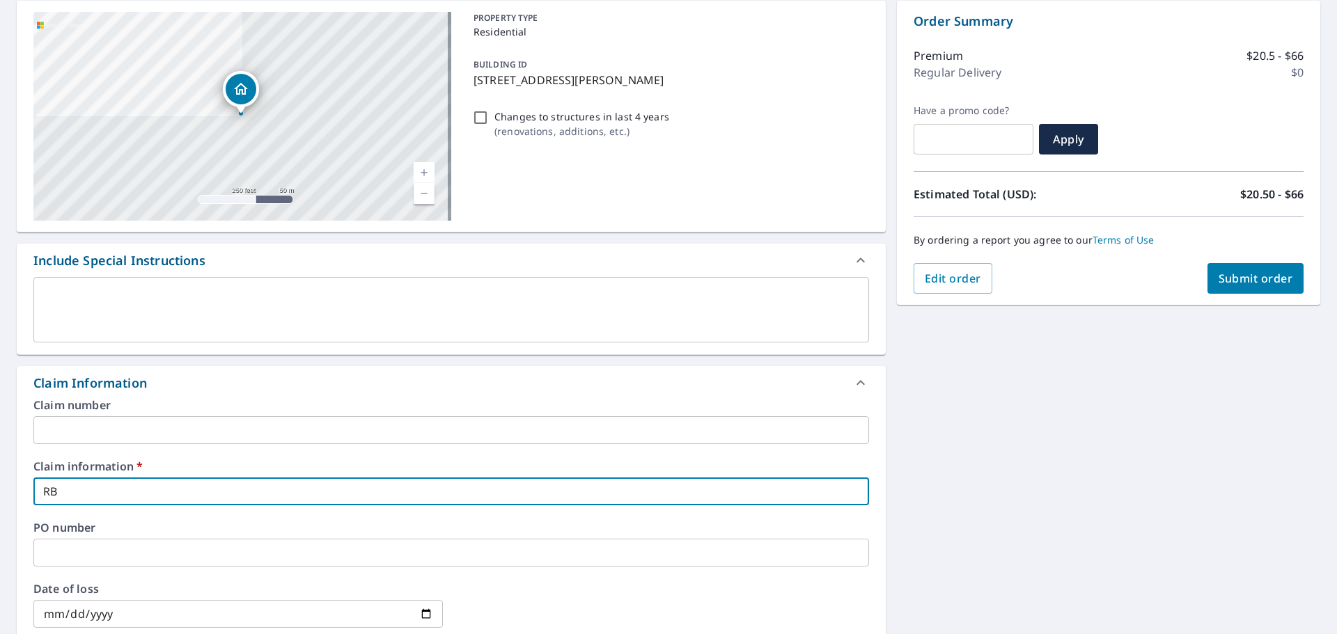
checkbox input "true"
type input "RB R"
checkbox input "true"
type input "RB Ro"
checkbox input "true"
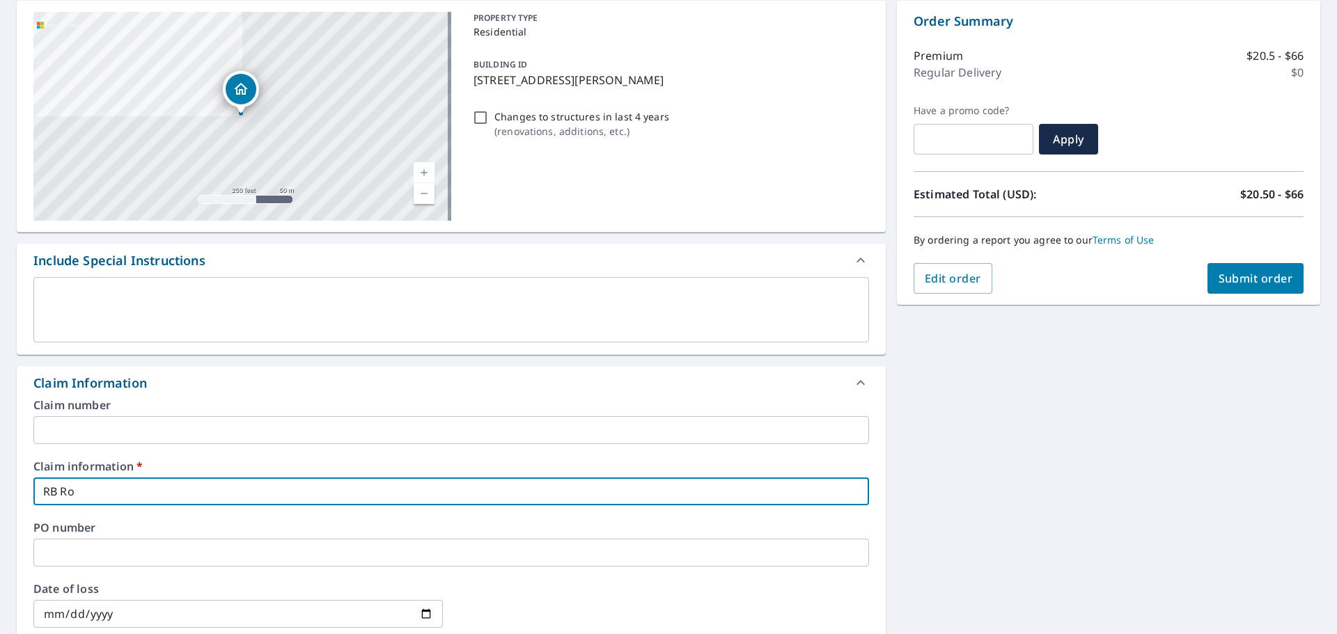
type input "RB Roo"
checkbox input "true"
type input "RB Roof"
checkbox input "true"
type input "RB Roofi"
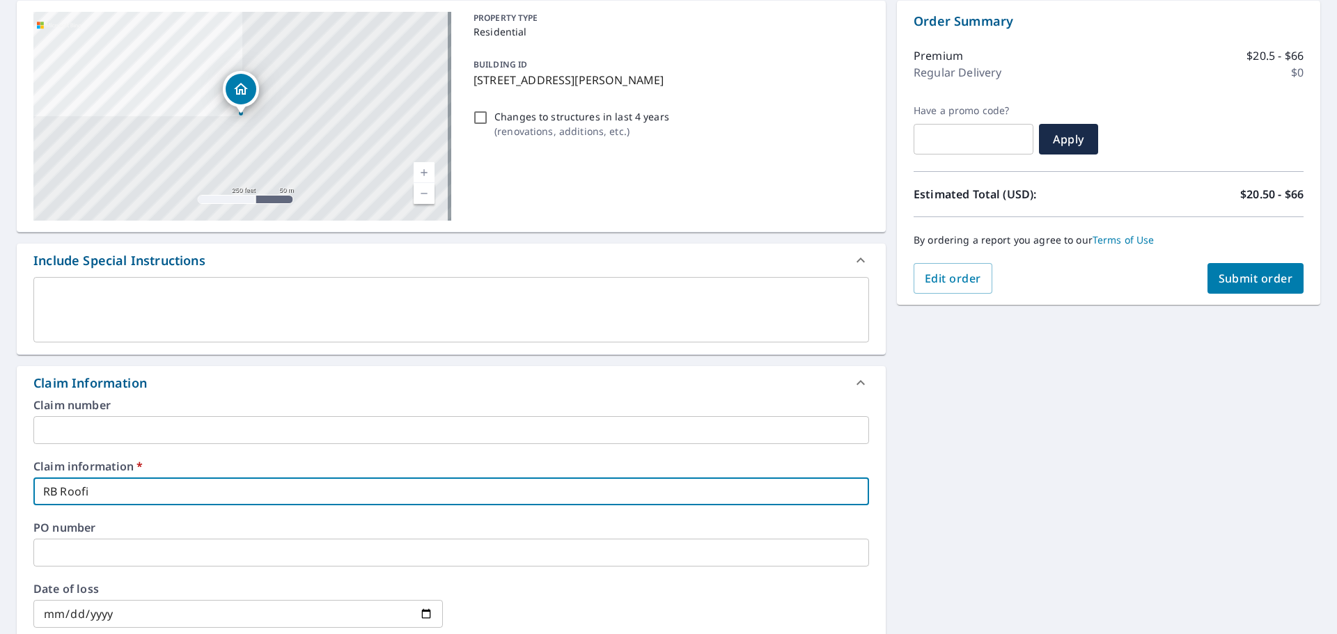
checkbox input "true"
type input "RB Roofin"
checkbox input "true"
type input "RB Roofing"
checkbox input "true"
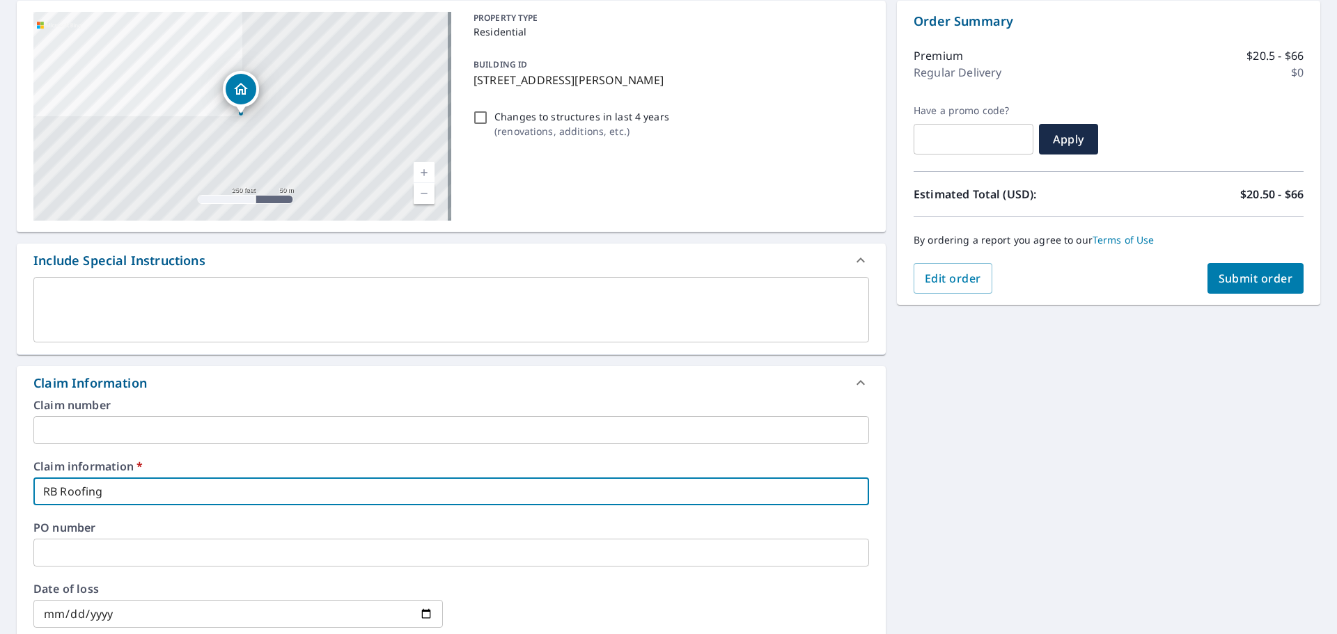
type input "RB Roofing"
checkbox input "true"
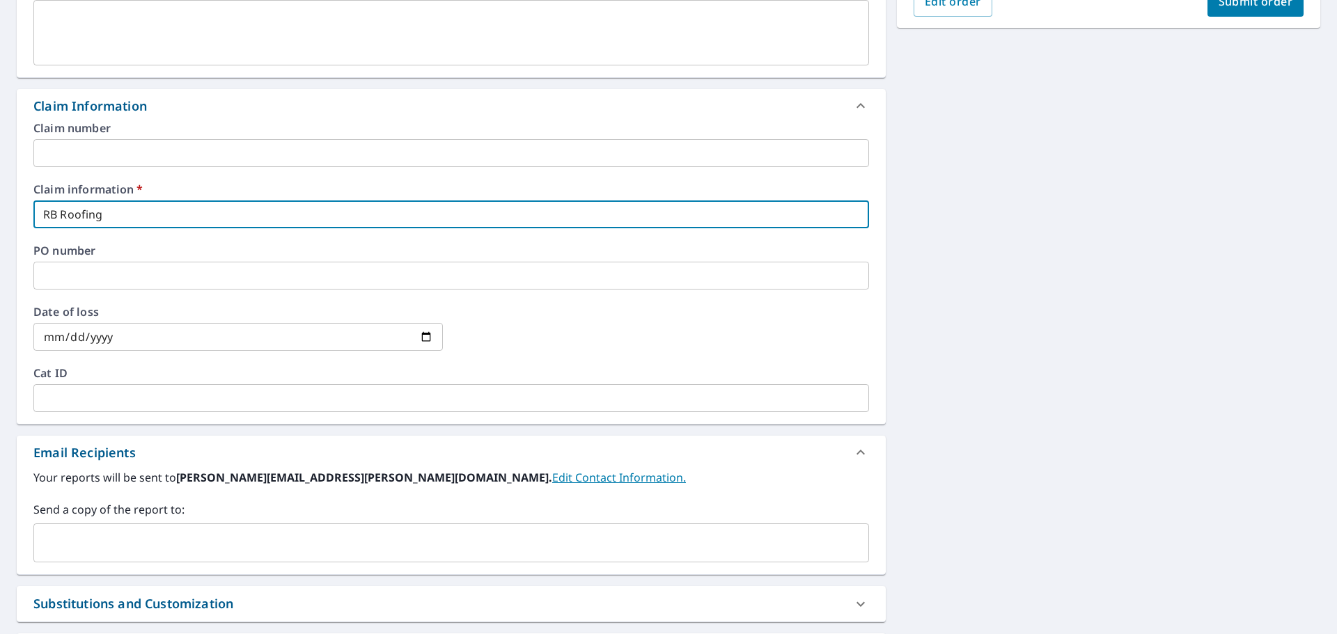
scroll to position [418, 0]
click at [297, 526] on div "​" at bounding box center [450, 541] width 835 height 39
type input "RB Roofing"
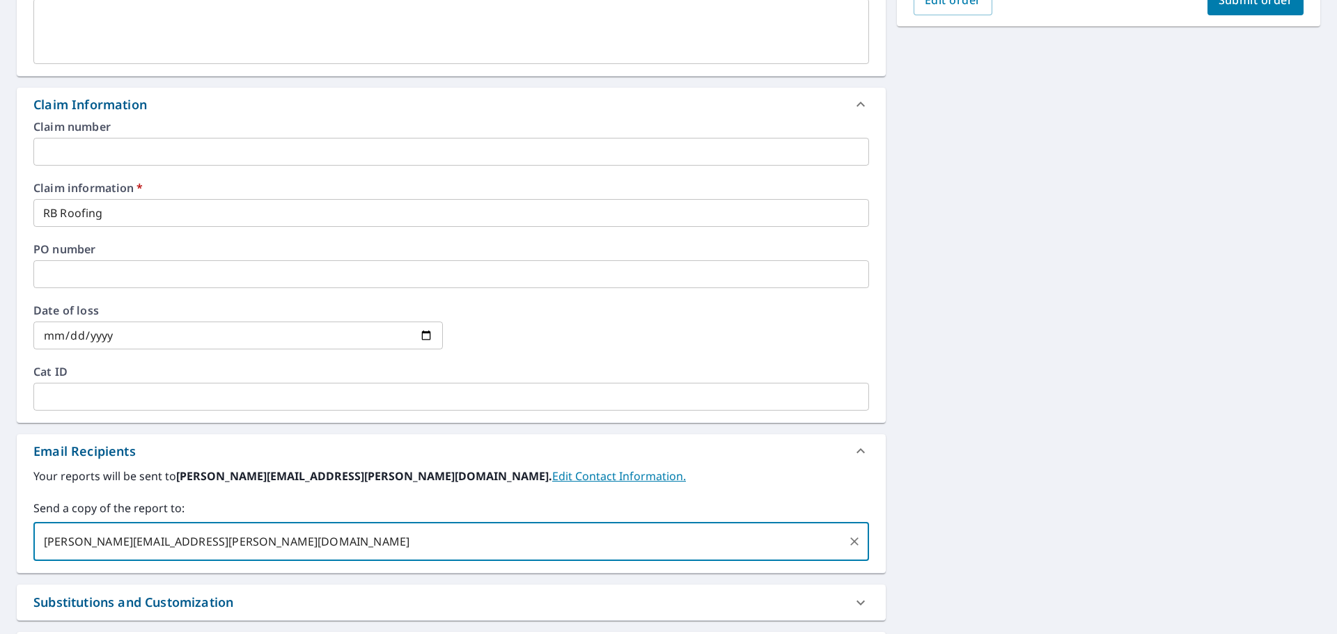
scroll to position [209, 0]
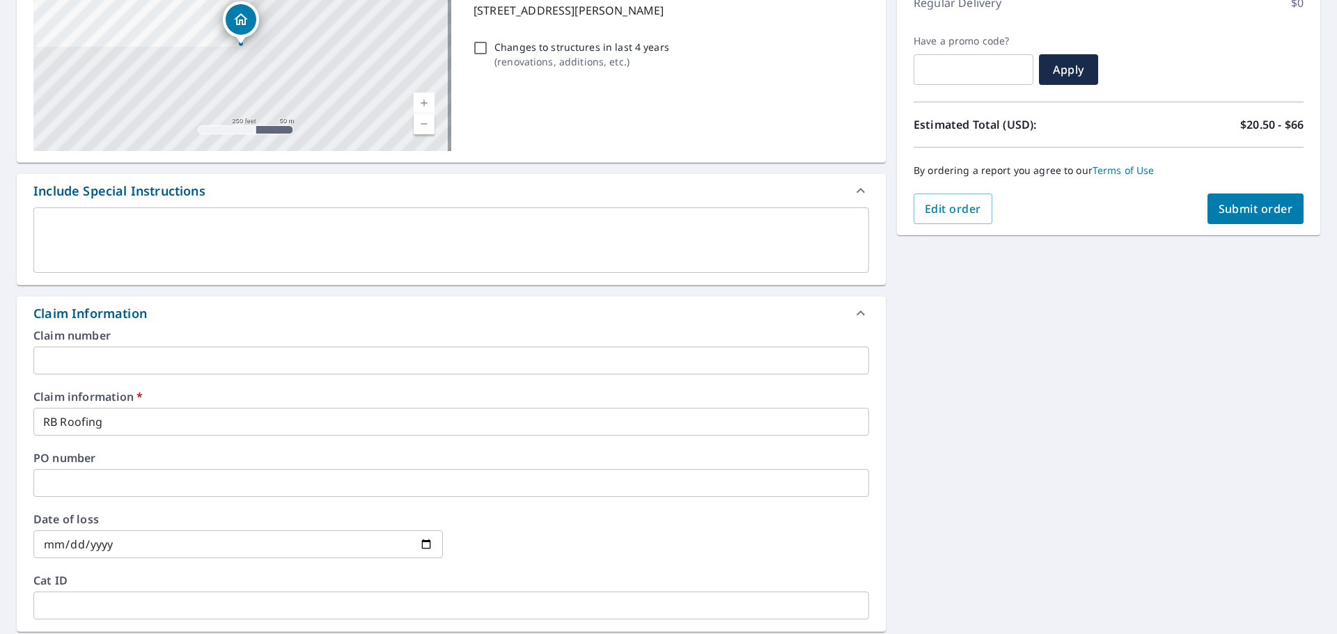
type input "[PERSON_NAME][EMAIL_ADDRESS][PERSON_NAME][DOMAIN_NAME]"
click at [1254, 209] on span "Submit order" at bounding box center [1255, 208] width 74 height 15
checkbox input "true"
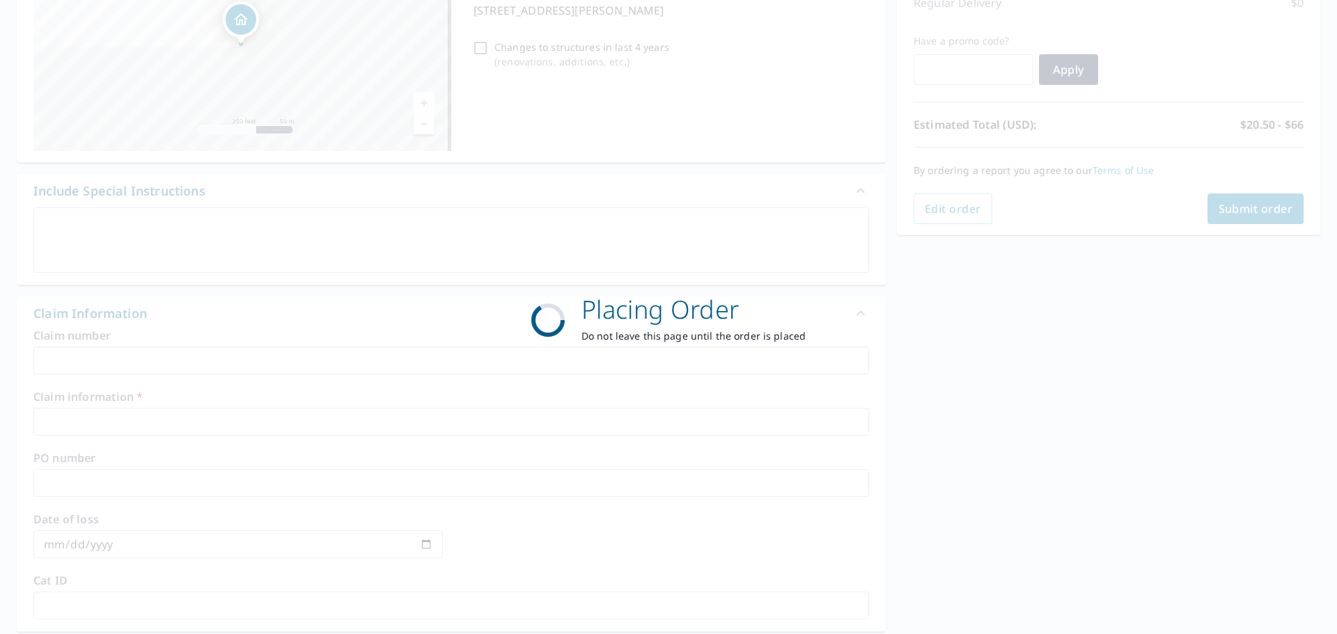
scroll to position [185, 0]
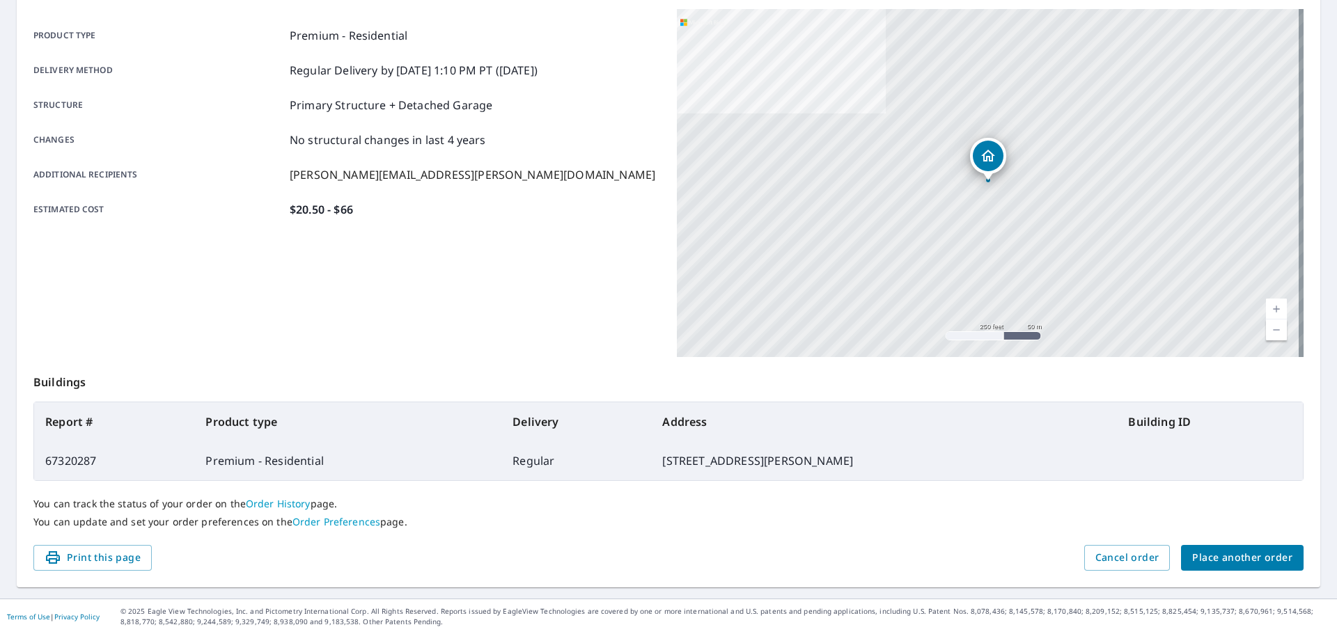
click at [1220, 561] on span "Place another order" at bounding box center [1242, 557] width 100 height 17
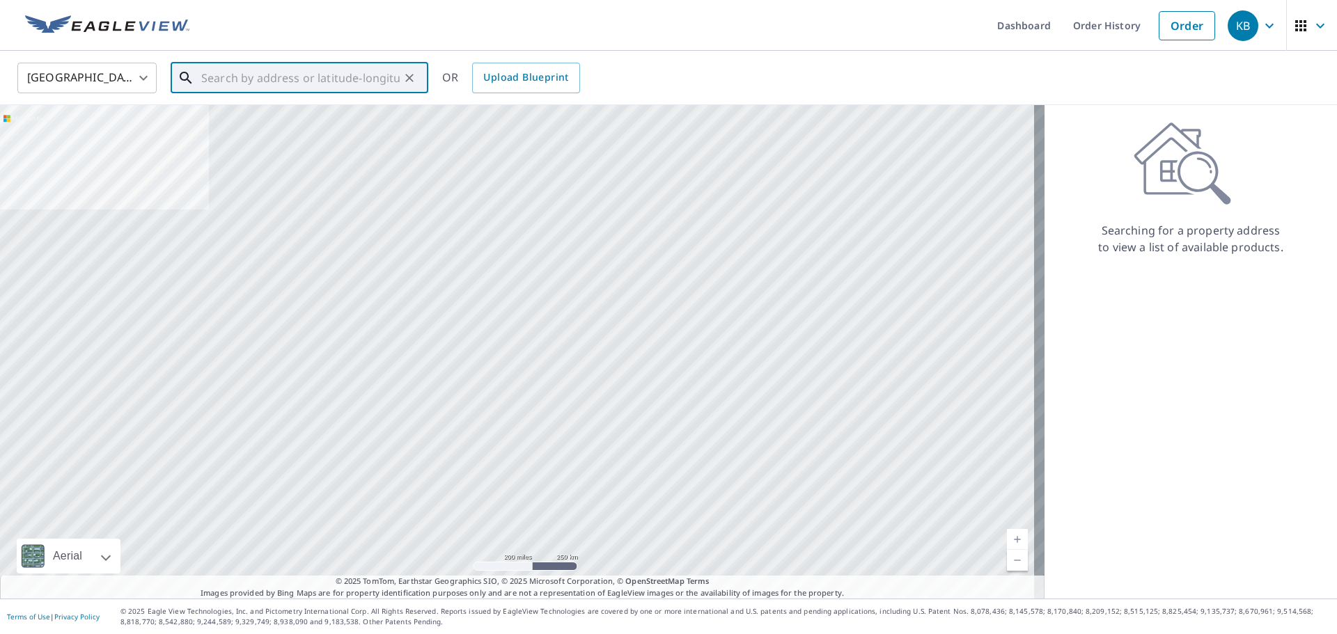
click at [239, 76] on input "text" at bounding box center [300, 77] width 198 height 39
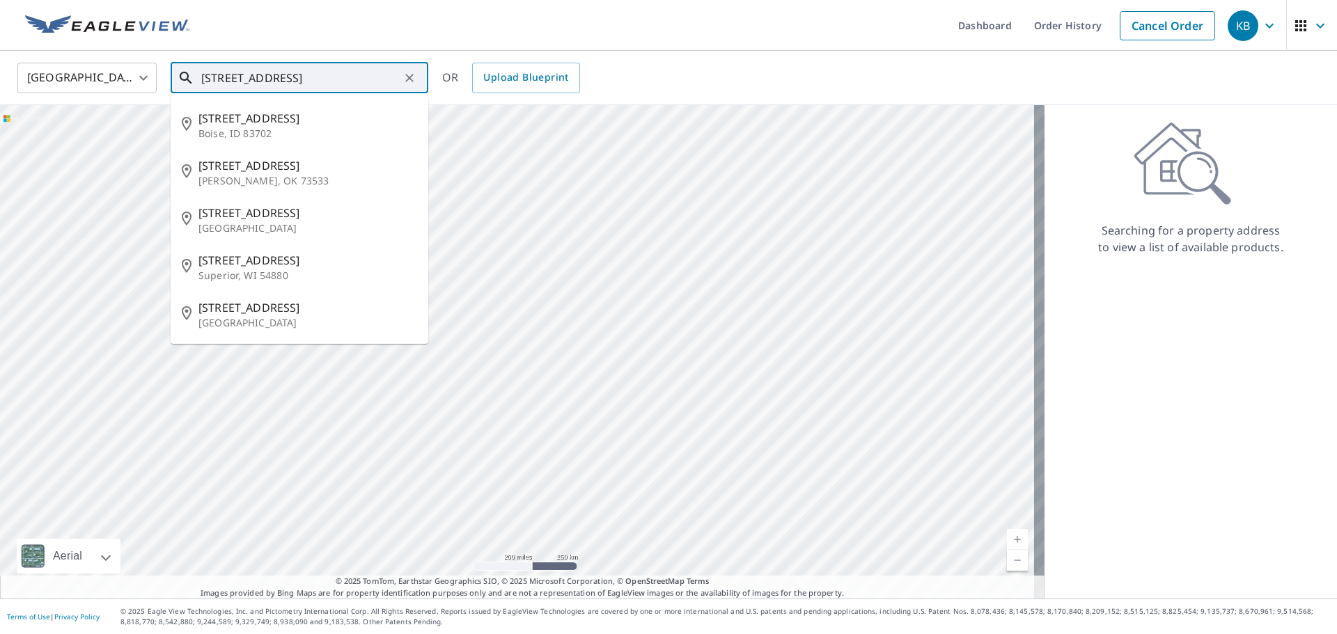
click at [347, 82] on input "[STREET_ADDRESS]" at bounding box center [300, 77] width 198 height 39
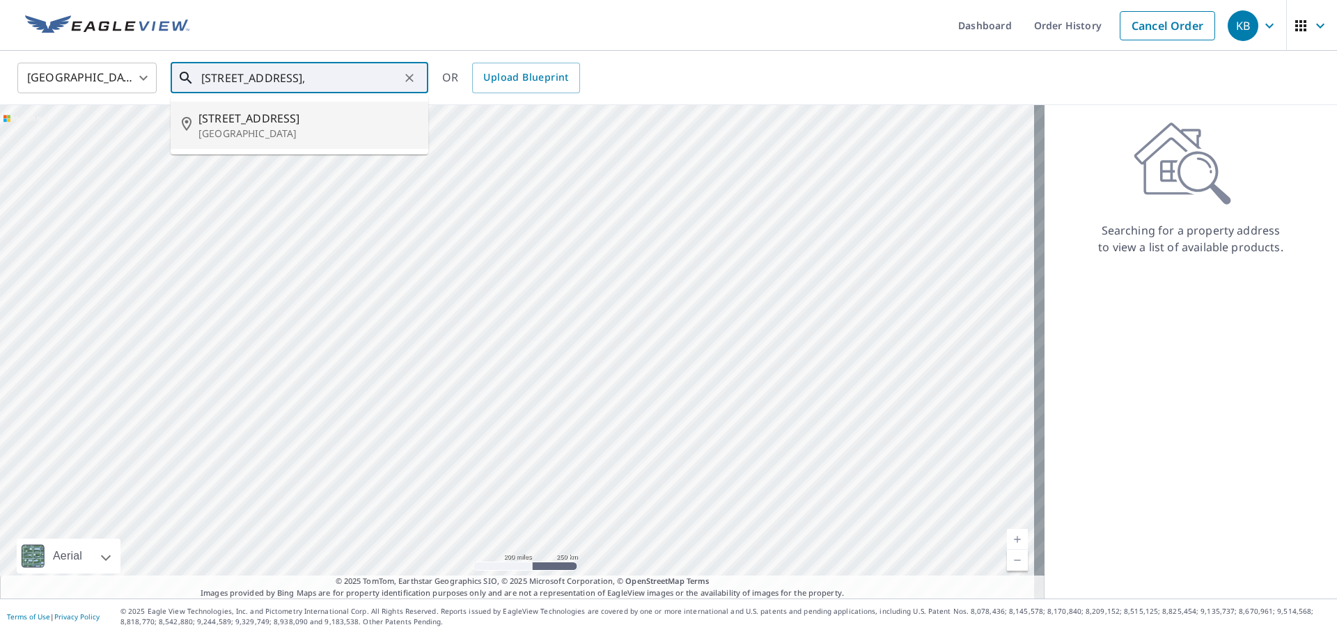
click at [303, 120] on span "[STREET_ADDRESS]" at bounding box center [307, 118] width 219 height 17
type input "[STREET_ADDRESS]"
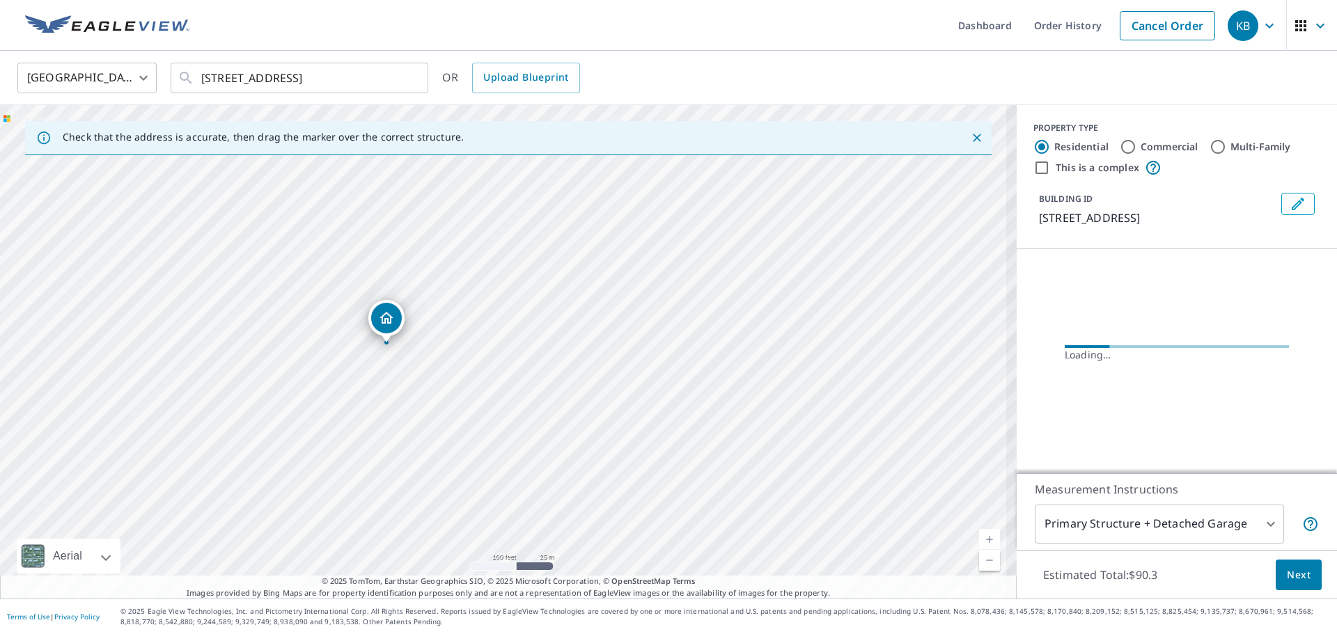
drag, startPoint x: 558, startPoint y: 356, endPoint x: 549, endPoint y: 421, distance: 66.2
click at [549, 421] on div "[STREET_ADDRESS]" at bounding box center [508, 352] width 1016 height 494
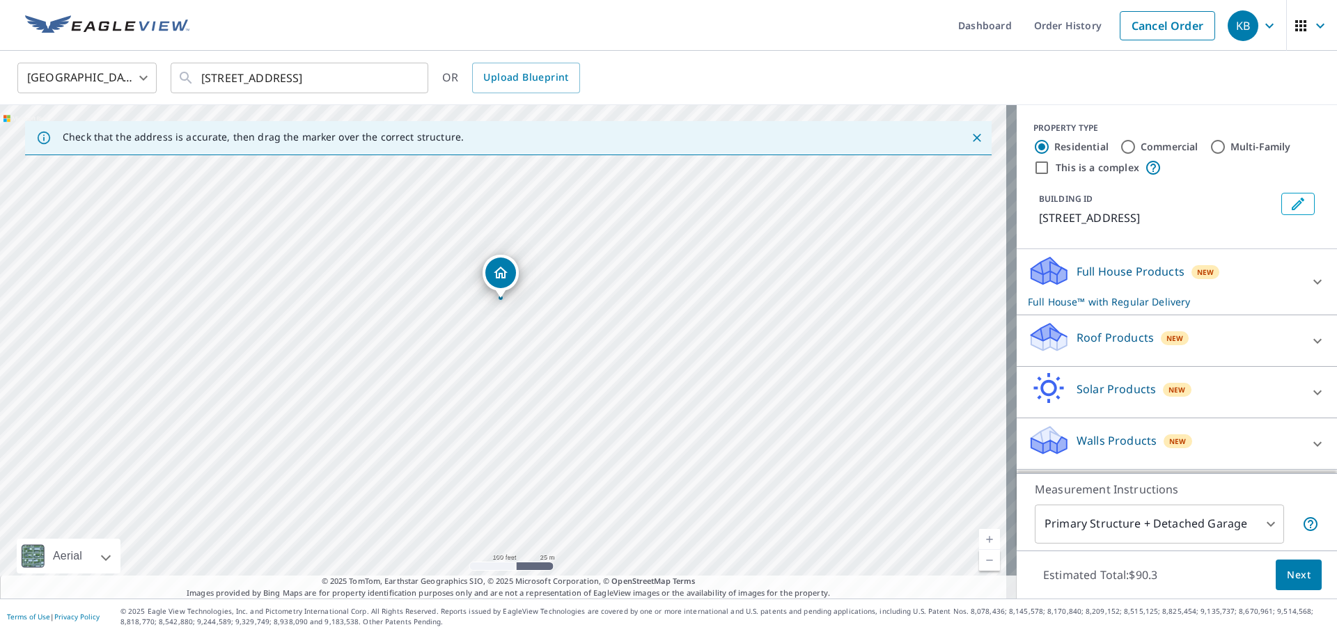
drag, startPoint x: 664, startPoint y: 418, endPoint x: 663, endPoint y: 395, distance: 23.0
click at [663, 395] on div "[STREET_ADDRESS]" at bounding box center [508, 352] width 1016 height 494
drag, startPoint x: 503, startPoint y: 260, endPoint x: 556, endPoint y: 282, distance: 57.4
drag, startPoint x: 597, startPoint y: 377, endPoint x: 663, endPoint y: 350, distance: 70.9
click at [663, 350] on div "[STREET_ADDRESS]" at bounding box center [508, 352] width 1016 height 494
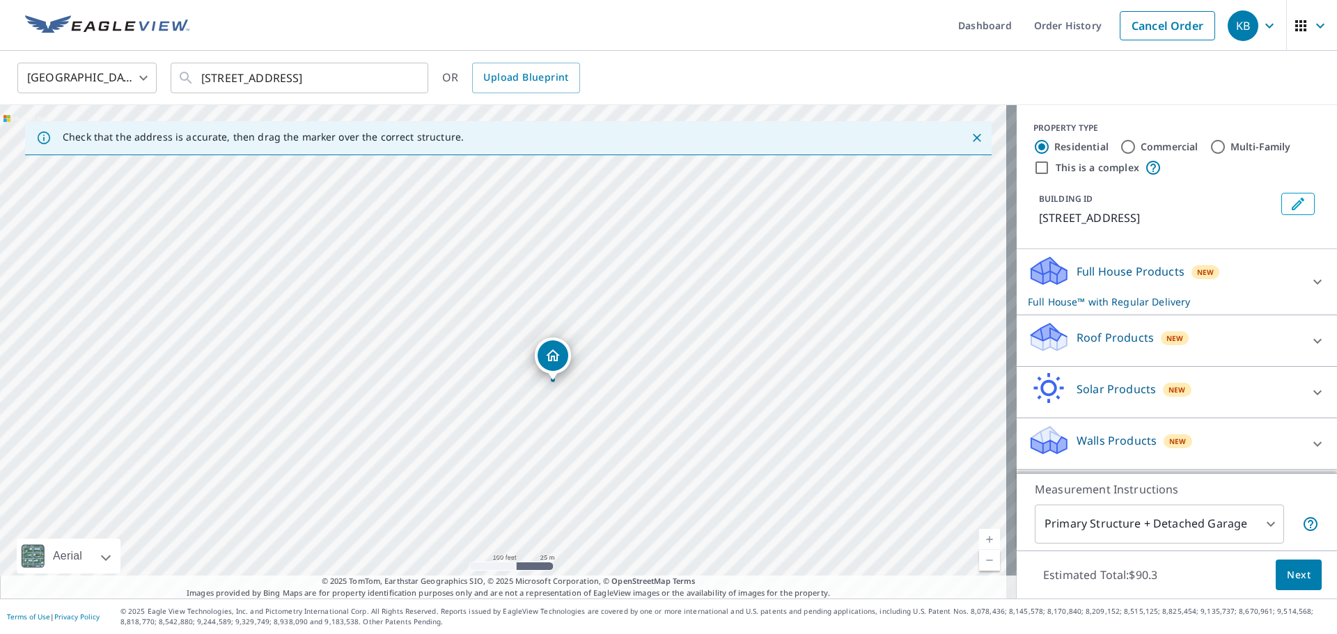
drag, startPoint x: 640, startPoint y: 311, endPoint x: 640, endPoint y: 327, distance: 16.7
click at [640, 327] on div "[STREET_ADDRESS]" at bounding box center [508, 352] width 1016 height 494
drag, startPoint x: 755, startPoint y: 430, endPoint x: 742, endPoint y: 352, distance: 79.1
click at [742, 352] on div "[STREET_ADDRESS]" at bounding box center [508, 352] width 1016 height 494
drag, startPoint x: 785, startPoint y: 357, endPoint x: 794, endPoint y: 434, distance: 77.8
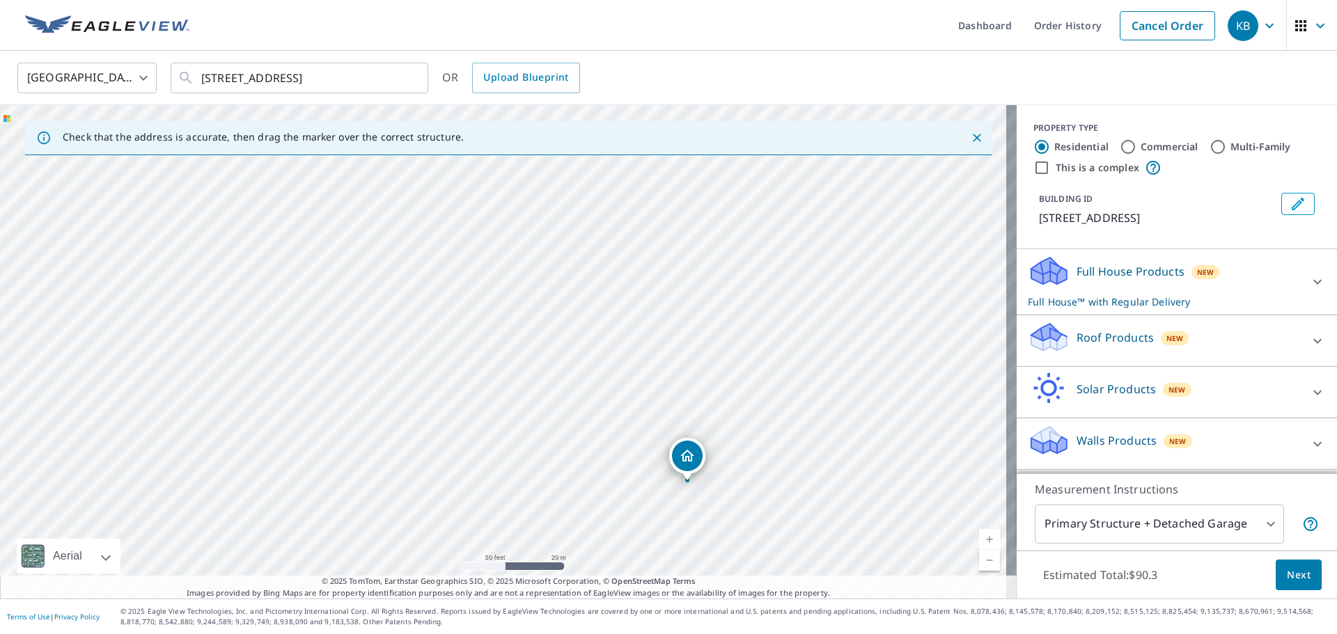
click at [794, 434] on div "[STREET_ADDRESS]" at bounding box center [508, 352] width 1016 height 494
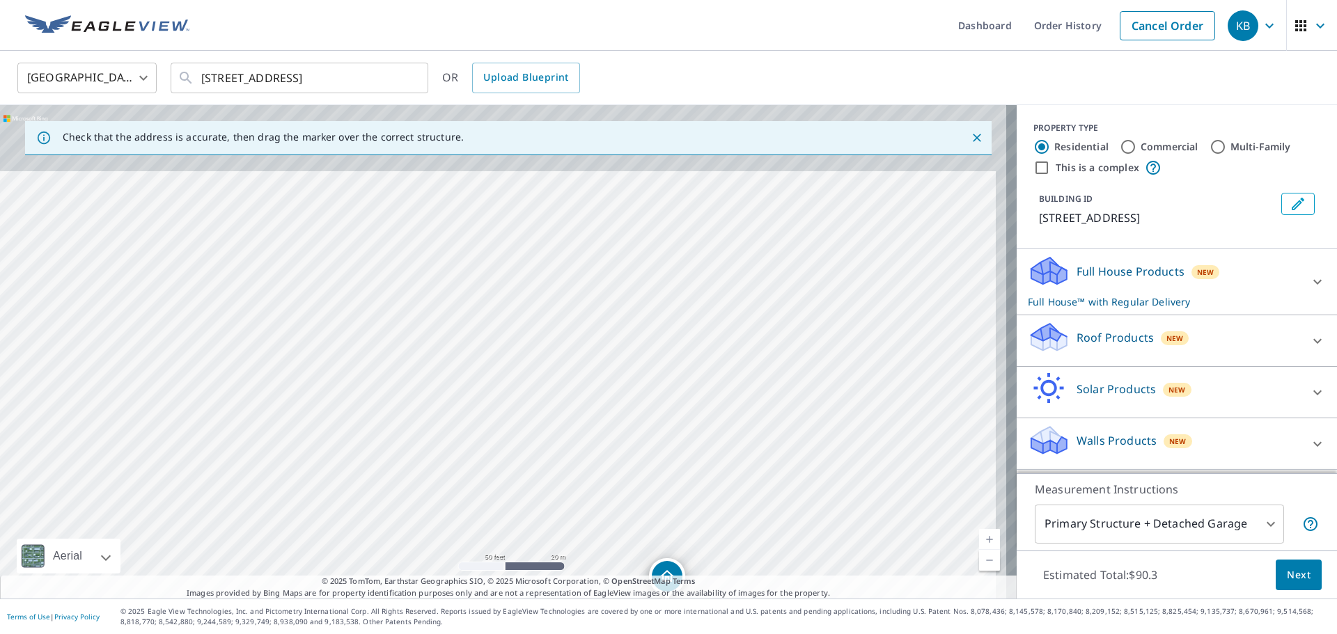
drag, startPoint x: 848, startPoint y: 269, endPoint x: 828, endPoint y: 391, distance: 122.8
click at [828, 391] on div "[STREET_ADDRESS]" at bounding box center [508, 352] width 1016 height 494
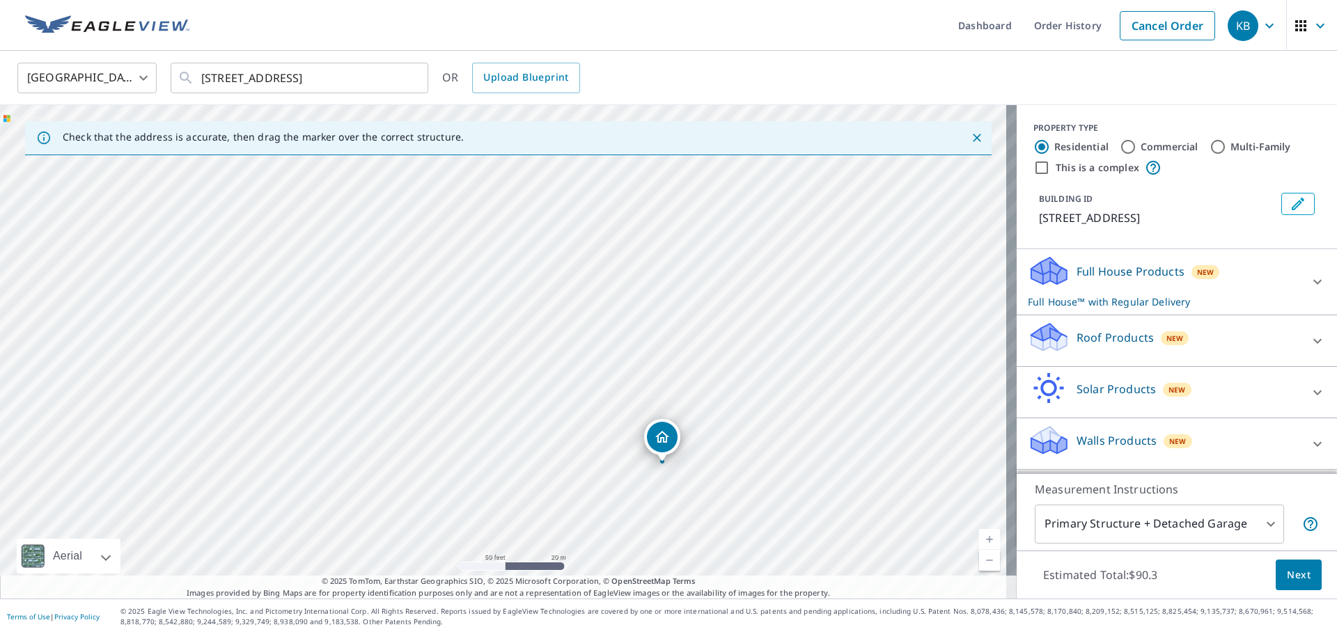
drag, startPoint x: 667, startPoint y: 571, endPoint x: 662, endPoint y: 431, distance: 140.0
drag, startPoint x: 583, startPoint y: 311, endPoint x: 560, endPoint y: 426, distance: 117.1
click at [560, 426] on div "[STREET_ADDRESS]" at bounding box center [508, 352] width 1016 height 494
drag, startPoint x: 535, startPoint y: 323, endPoint x: 546, endPoint y: 431, distance: 108.4
click at [543, 434] on div "[STREET_ADDRESS]" at bounding box center [508, 352] width 1016 height 494
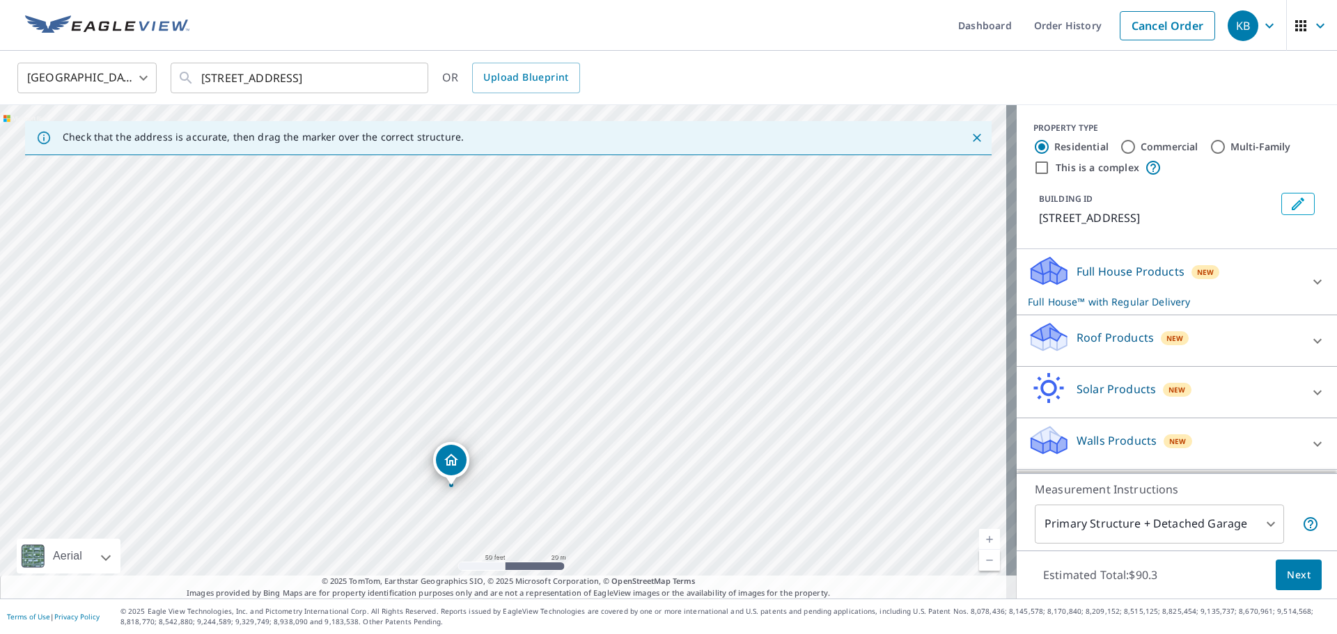
drag, startPoint x: 531, startPoint y: 480, endPoint x: 530, endPoint y: 456, distance: 23.7
click at [530, 456] on div "[STREET_ADDRESS]" at bounding box center [508, 352] width 1016 height 494
drag, startPoint x: 509, startPoint y: 467, endPoint x: 516, endPoint y: 414, distance: 54.1
click at [515, 418] on div "[STREET_ADDRESS]" at bounding box center [508, 352] width 1016 height 494
drag, startPoint x: 593, startPoint y: 460, endPoint x: 606, endPoint y: 348, distance: 112.8
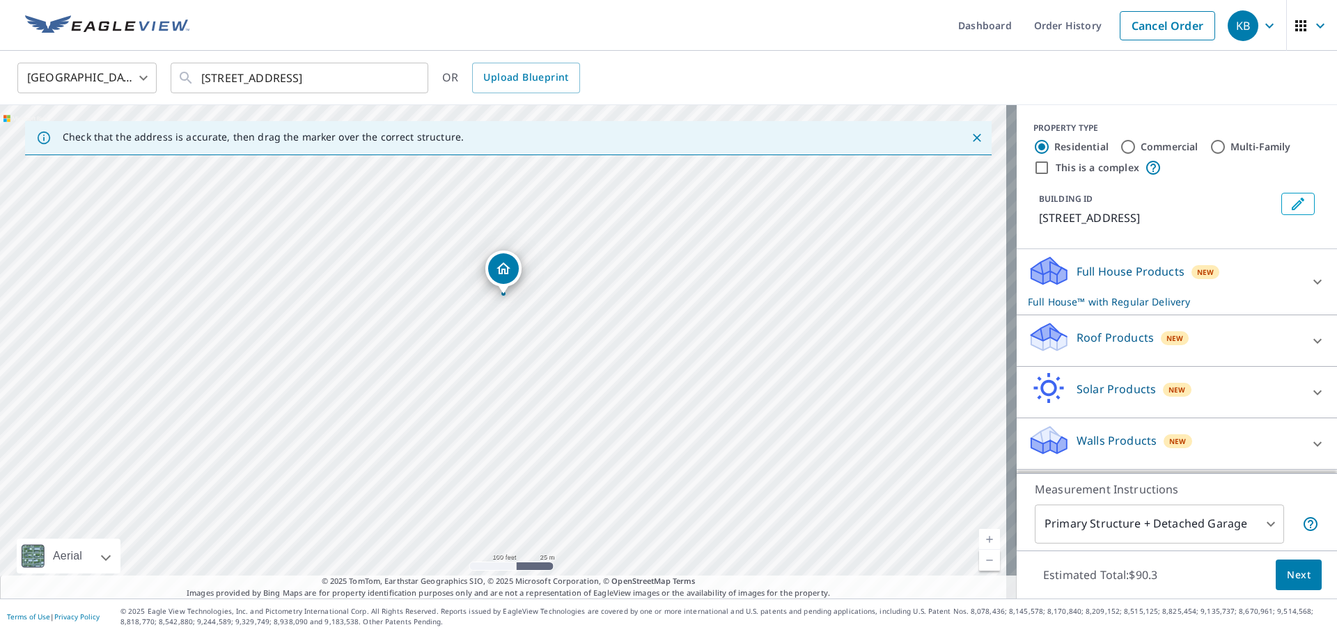
click at [606, 348] on div "[STREET_ADDRESS]" at bounding box center [508, 352] width 1016 height 494
drag, startPoint x: 613, startPoint y: 384, endPoint x: 616, endPoint y: 370, distance: 14.9
click at [616, 370] on div "[STREET_ADDRESS]" at bounding box center [508, 352] width 1016 height 494
drag, startPoint x: 526, startPoint y: 356, endPoint x: 718, endPoint y: 447, distance: 212.7
click at [718, 447] on div "[STREET_ADDRESS]" at bounding box center [508, 352] width 1016 height 494
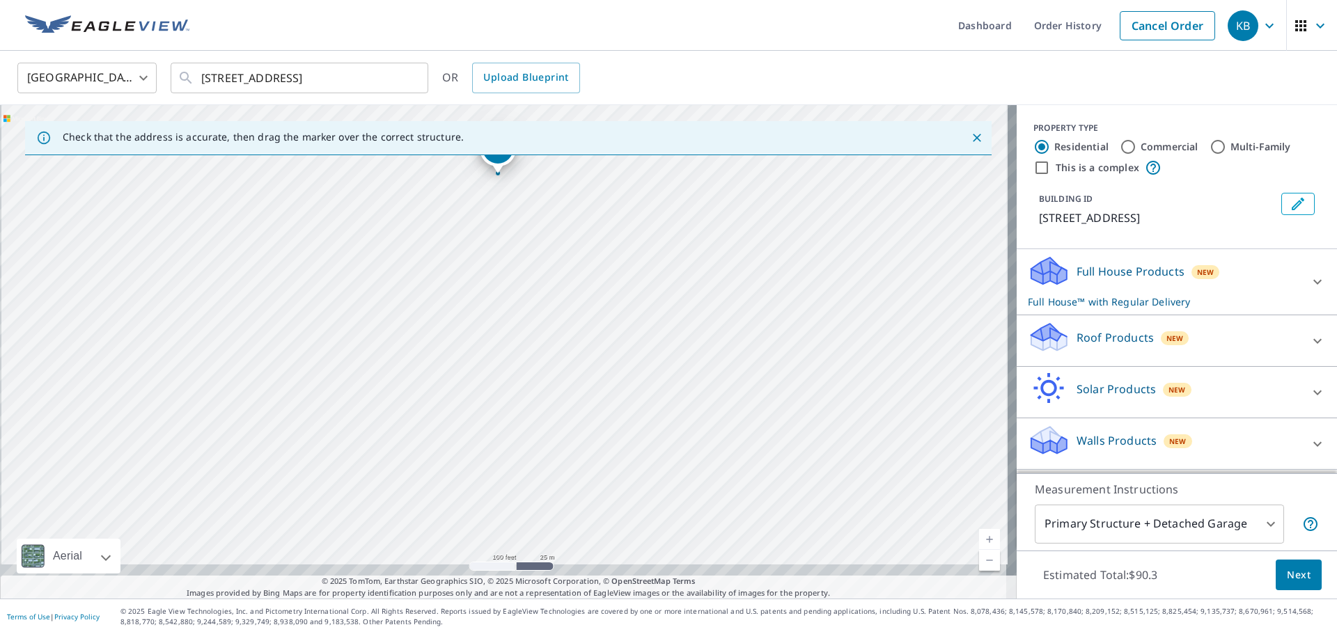
drag, startPoint x: 583, startPoint y: 348, endPoint x: 585, endPoint y: 305, distance: 43.2
click at [585, 305] on div "[STREET_ADDRESS]" at bounding box center [508, 352] width 1016 height 494
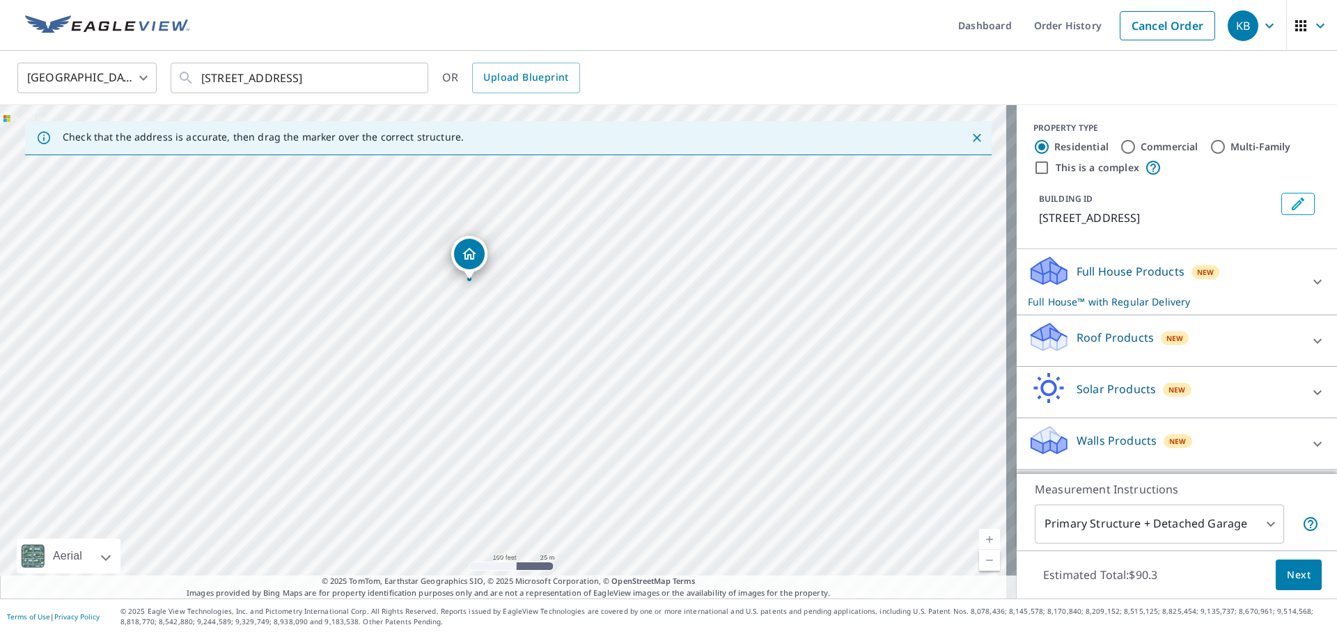
drag, startPoint x: 585, startPoint y: 308, endPoint x: 556, endPoint y: 414, distance: 109.6
click at [556, 414] on div "[STREET_ADDRESS]" at bounding box center [508, 352] width 1016 height 494
drag, startPoint x: 473, startPoint y: 250, endPoint x: 452, endPoint y: 382, distance: 133.3
drag, startPoint x: 520, startPoint y: 294, endPoint x: 577, endPoint y: 462, distance: 177.2
click at [577, 462] on div "[STREET_ADDRESS]" at bounding box center [508, 352] width 1016 height 494
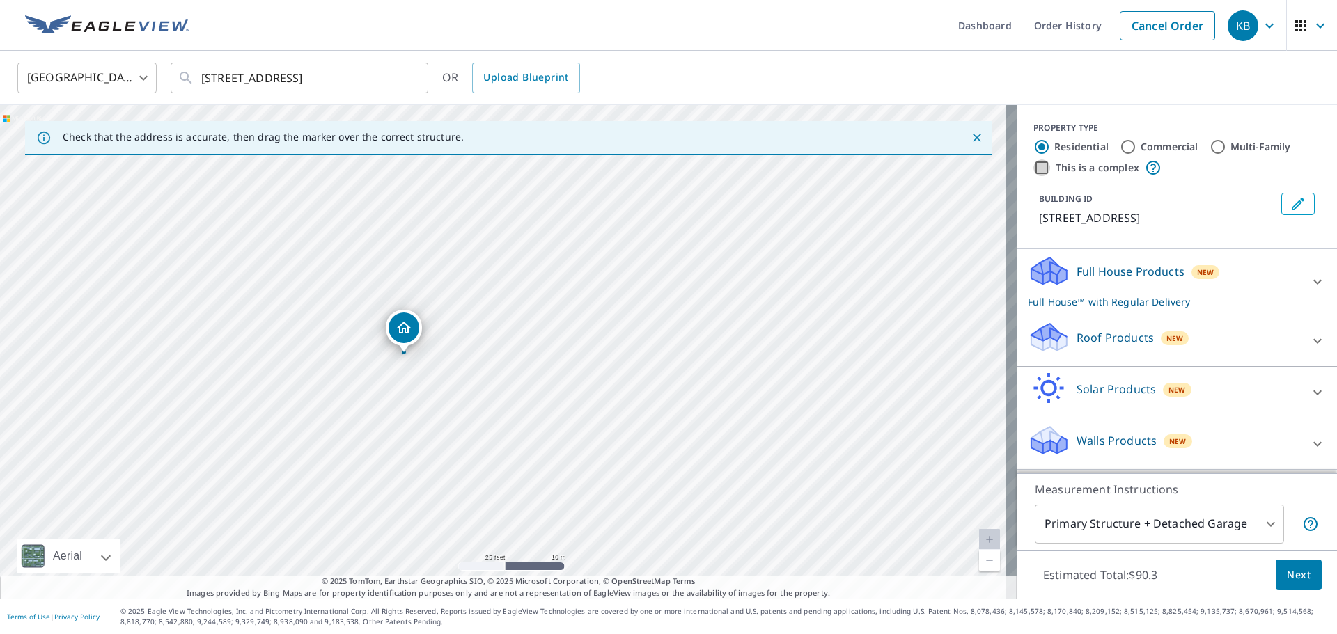
click at [1033, 170] on input "This is a complex" at bounding box center [1041, 167] width 17 height 17
checkbox input "true"
radio input "false"
radio input "true"
type input "4"
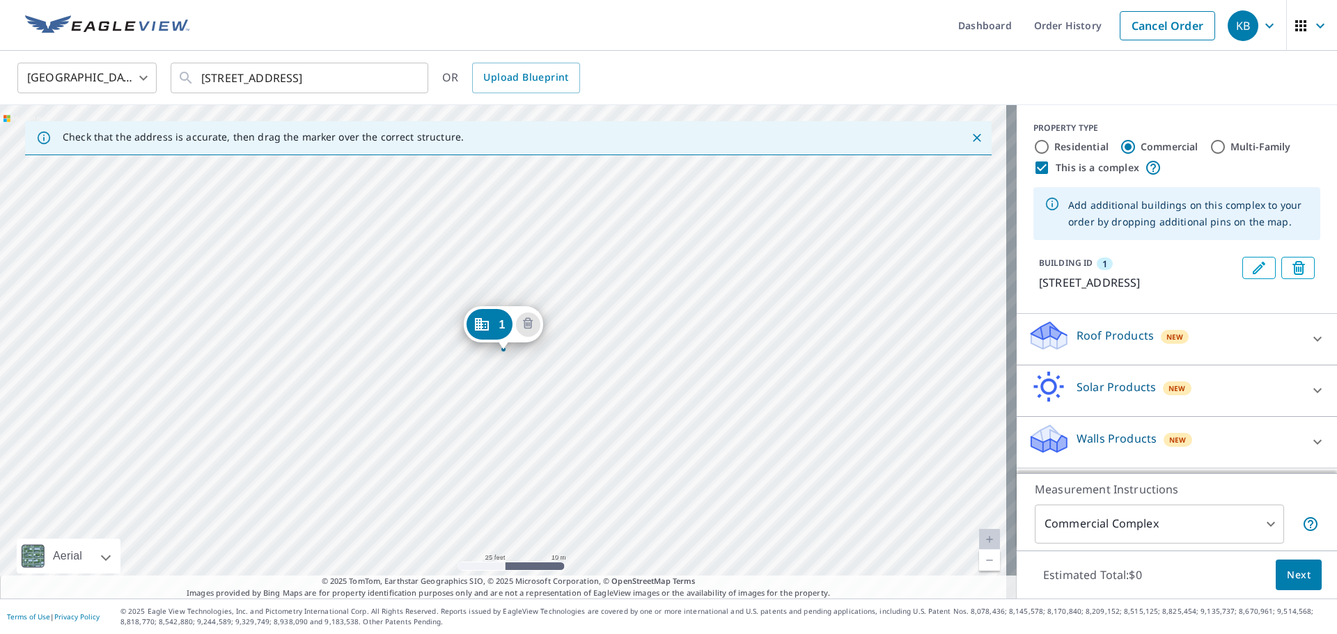
click at [583, 239] on div "1 [STREET_ADDRESS]" at bounding box center [508, 352] width 1016 height 494
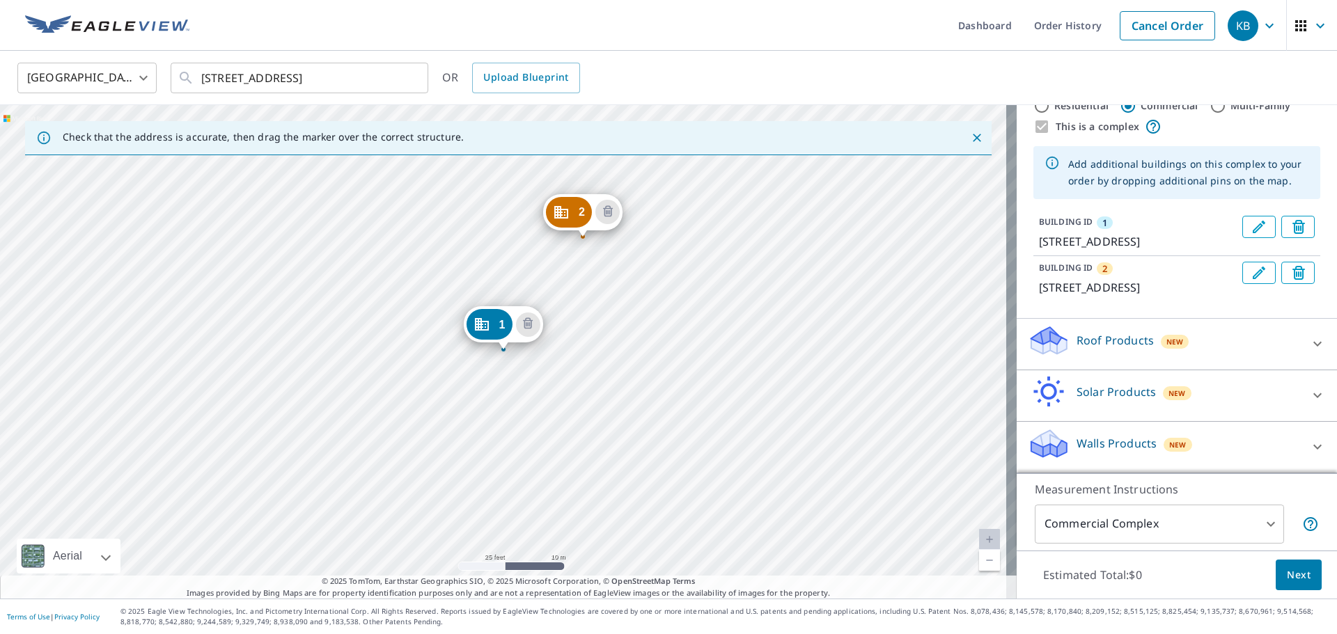
scroll to position [74, 0]
click at [1038, 337] on icon at bounding box center [1046, 335] width 31 height 17
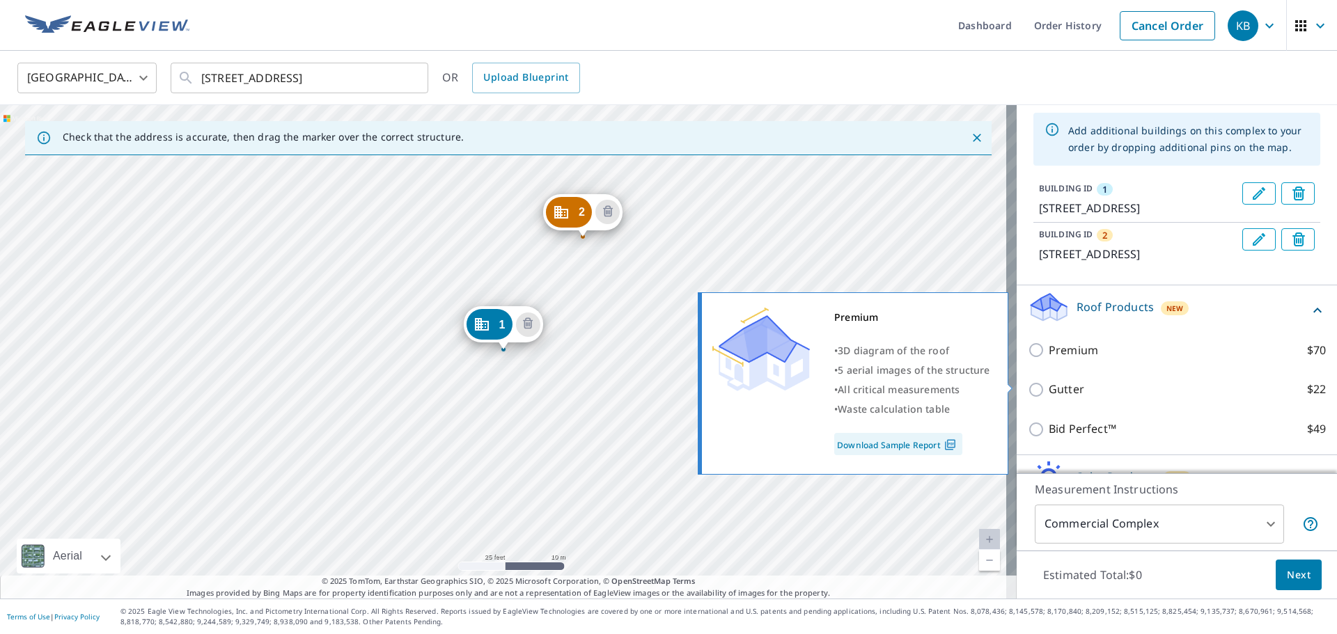
click at [1028, 359] on input "Premium $70" at bounding box center [1038, 350] width 21 height 17
checkbox input "true"
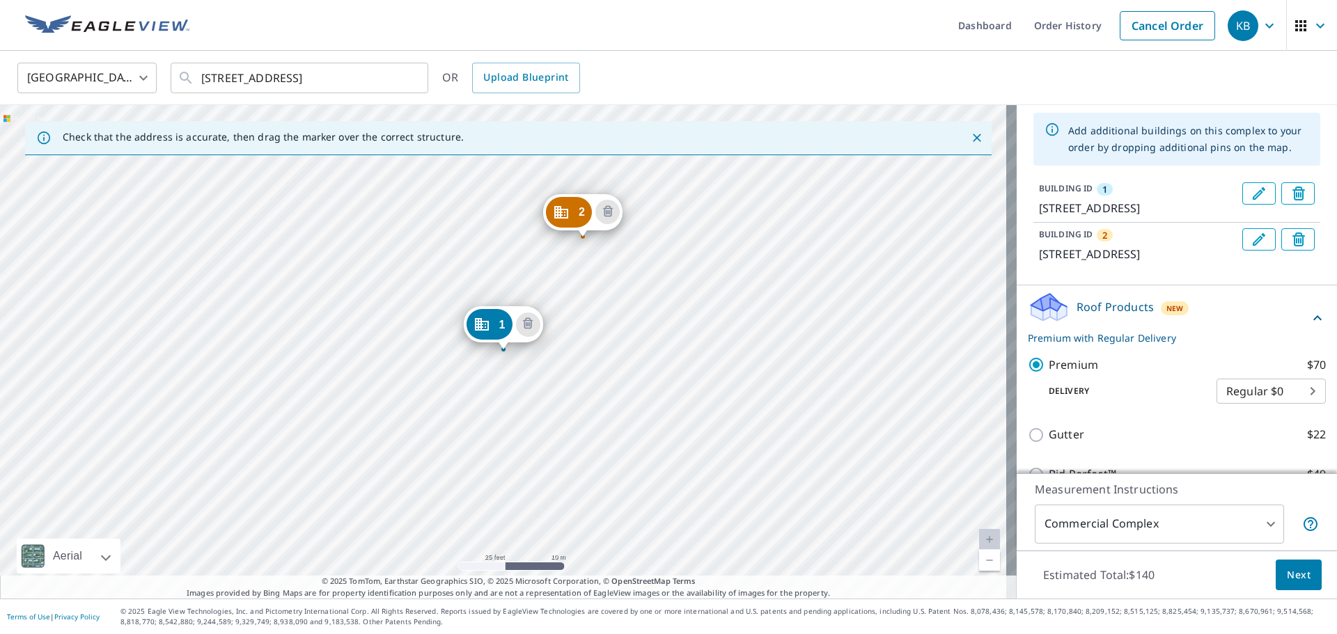
click at [1291, 574] on span "Next" at bounding box center [1299, 575] width 24 height 17
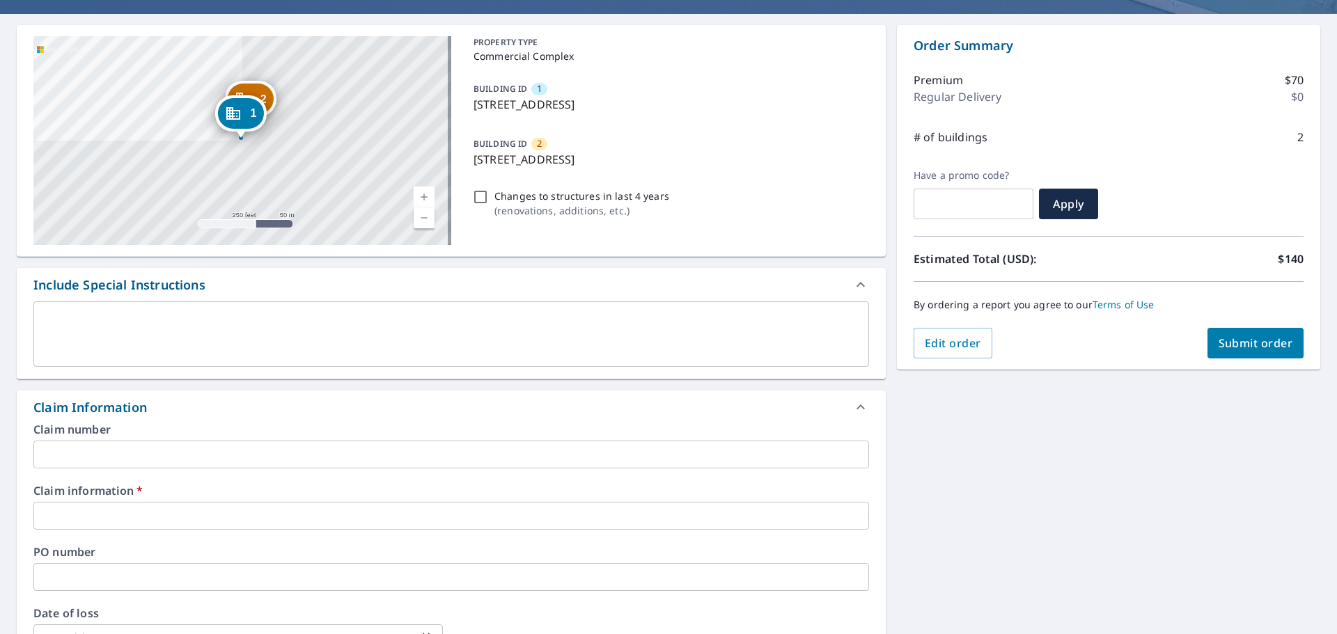
scroll to position [139, 0]
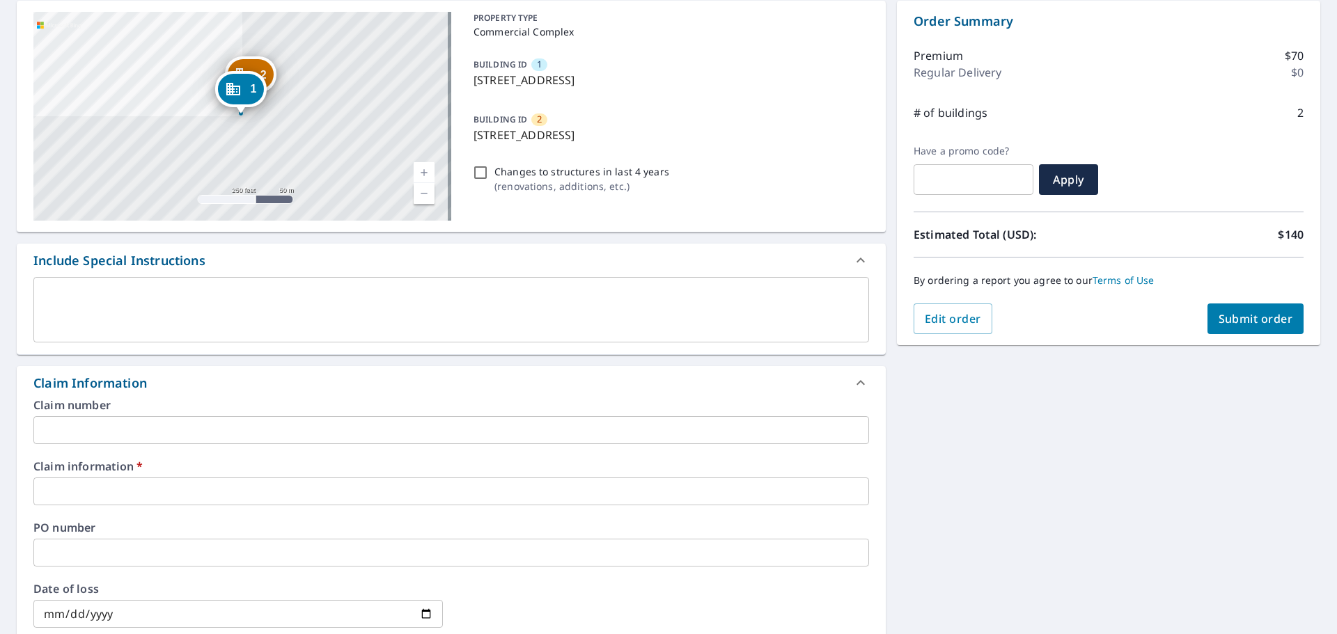
click at [140, 487] on input "text" at bounding box center [450, 492] width 835 height 28
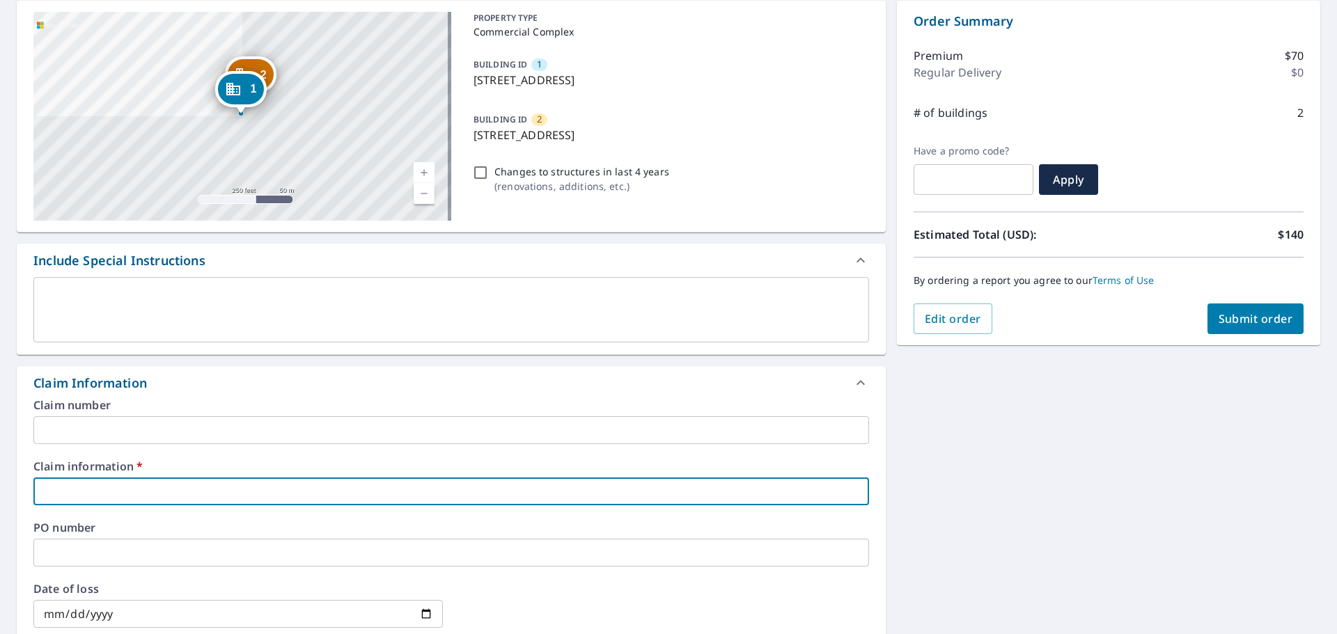
type input "A"
checkbox input "true"
type input "An"
checkbox input "true"
type input "Ant"
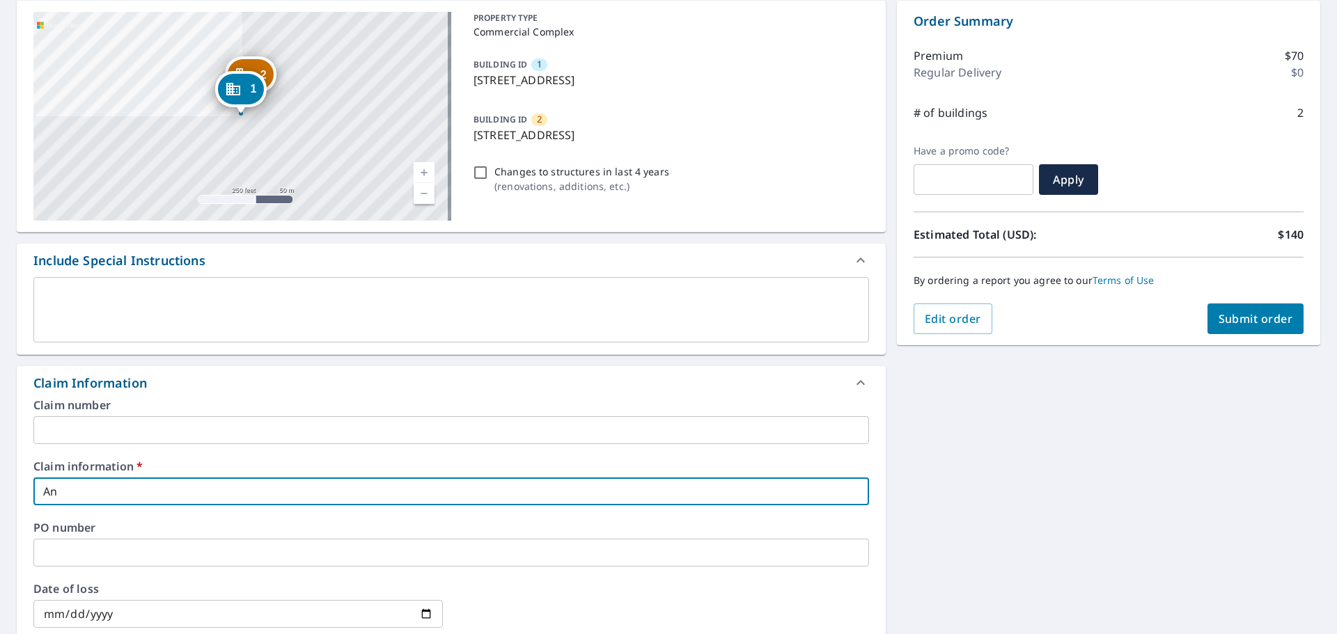
checkbox input "true"
type input "Anto"
checkbox input "true"
type input "[PERSON_NAME]"
checkbox input "true"
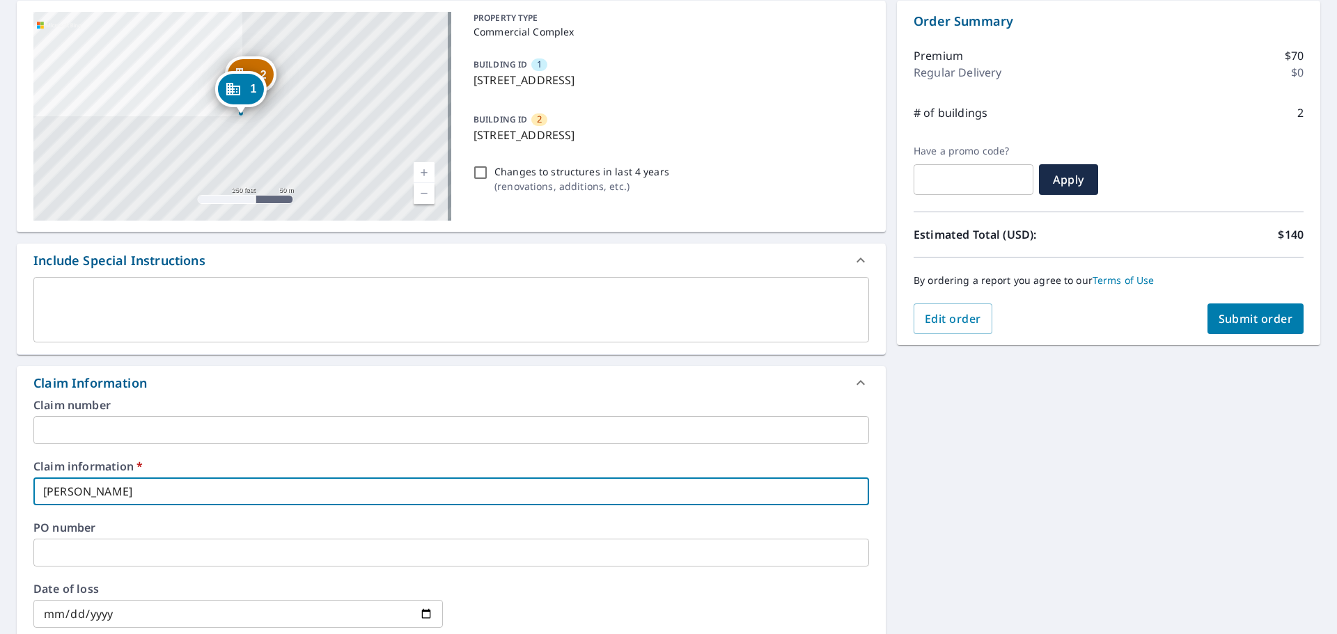
type input "[PERSON_NAME]"
checkbox input "true"
type input "[PERSON_NAME]"
checkbox input "true"
type input "[PERSON_NAME]"
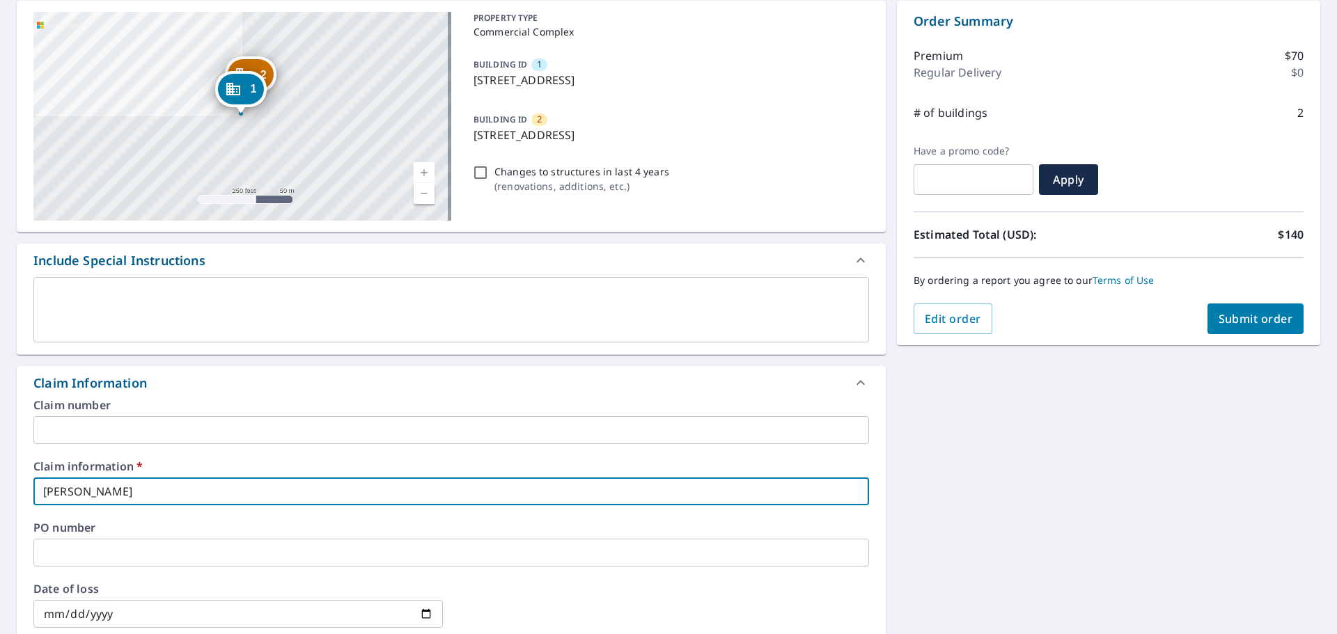
checkbox input "true"
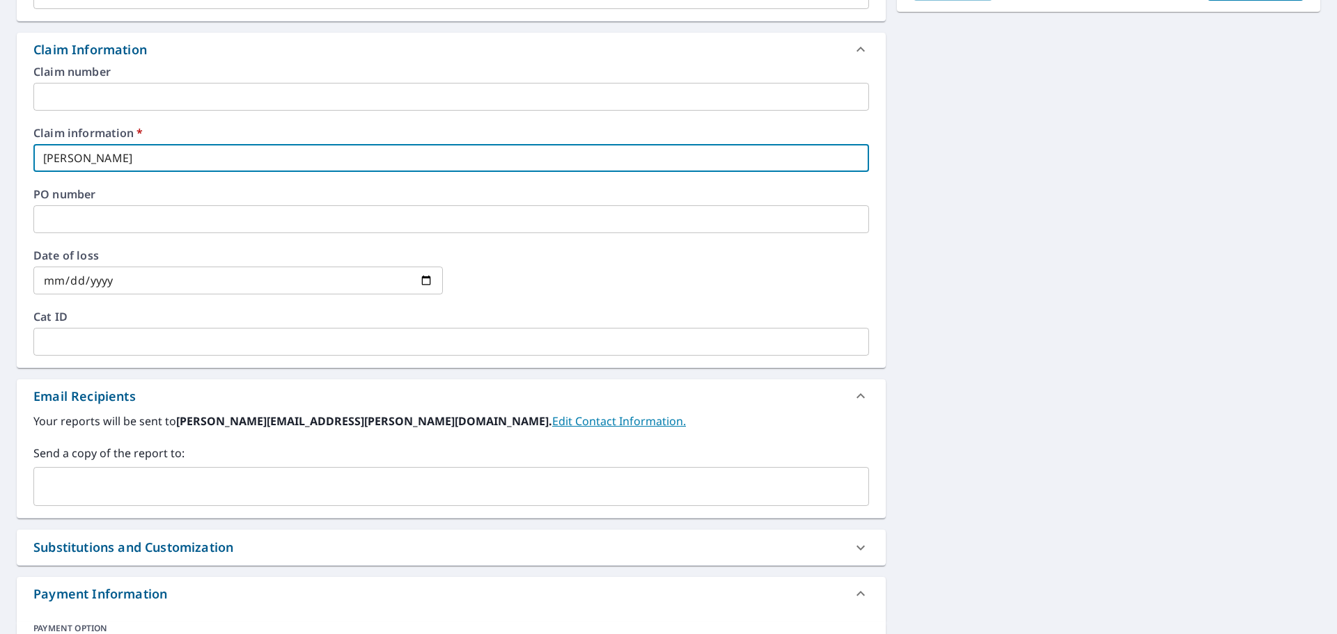
scroll to position [487, 0]
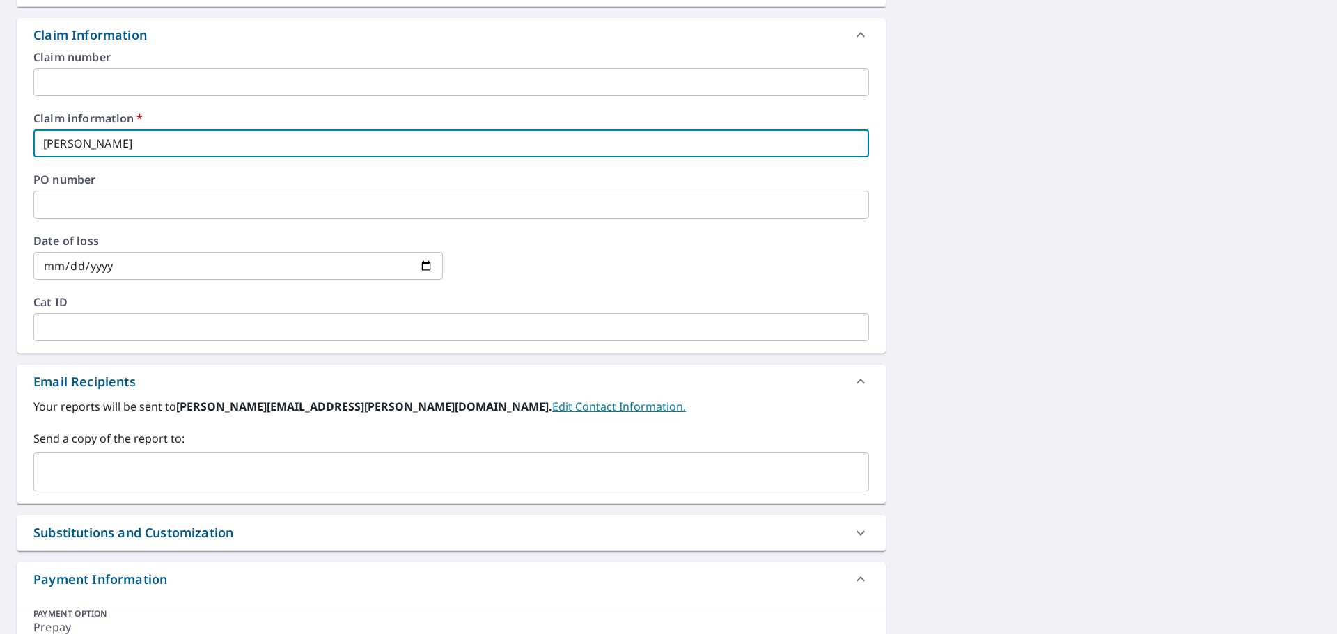
type input "[PERSON_NAME]"
click at [176, 481] on input "text" at bounding box center [441, 472] width 802 height 26
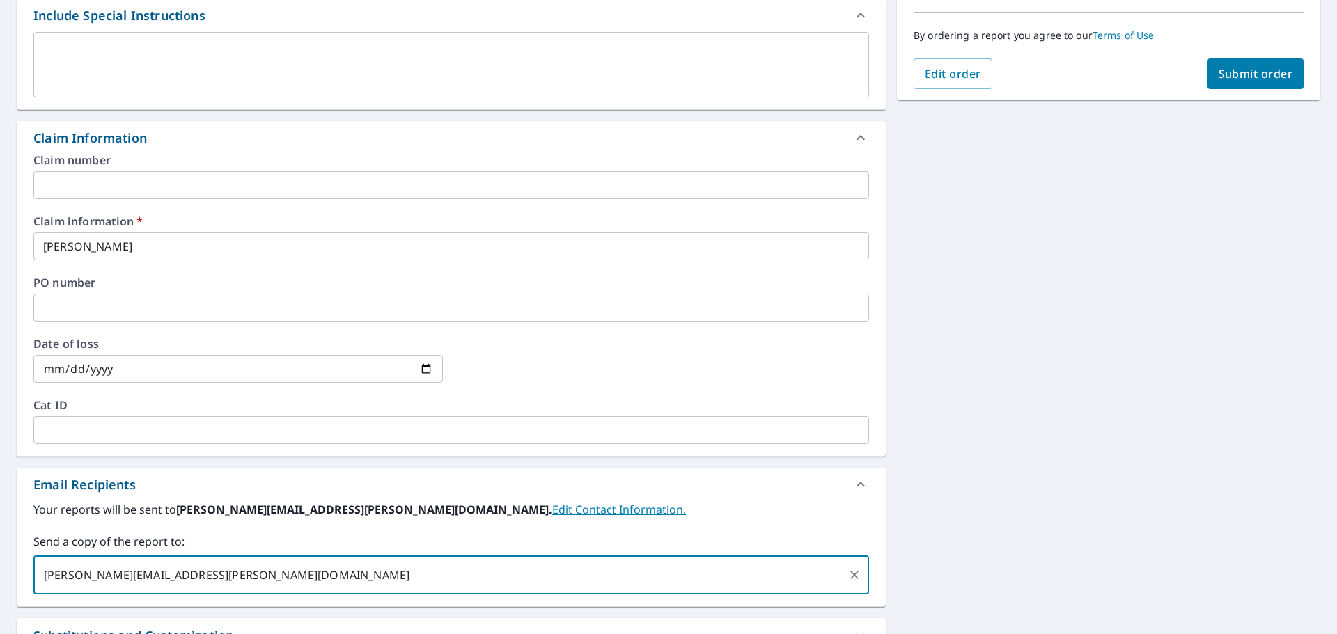
scroll to position [348, 0]
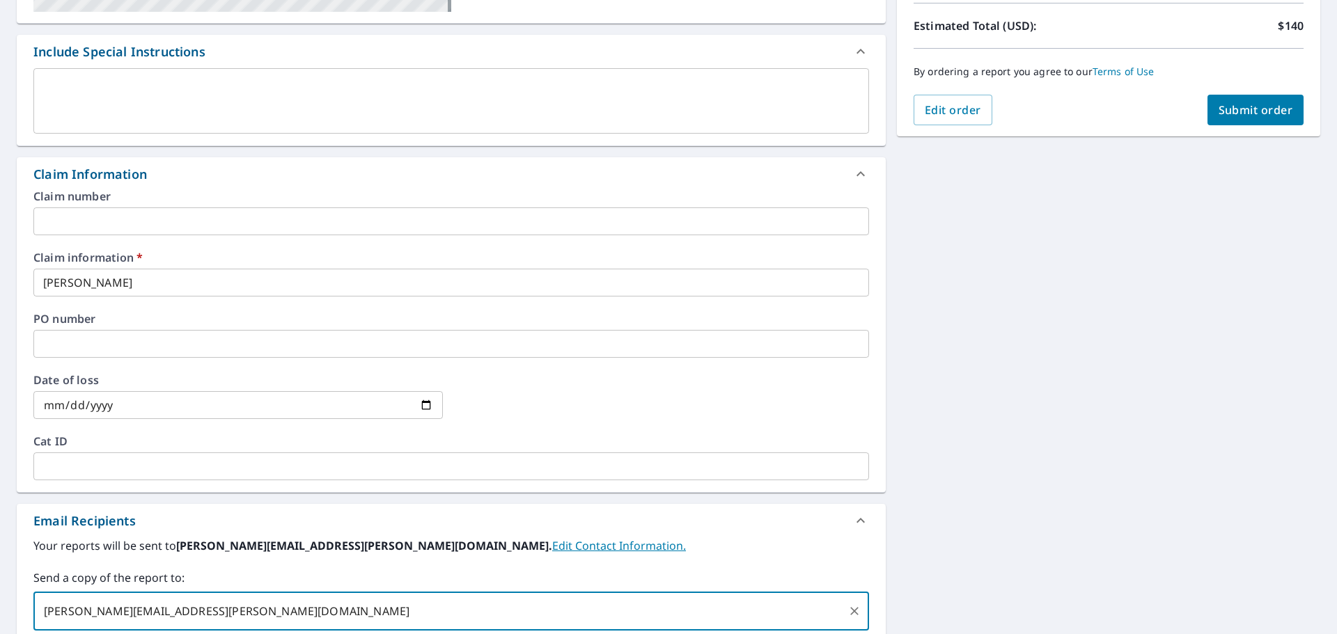
type input "[PERSON_NAME][EMAIL_ADDRESS][PERSON_NAME][DOMAIN_NAME]"
checkbox input "true"
click at [168, 278] on input "[PERSON_NAME]" at bounding box center [450, 283] width 835 height 28
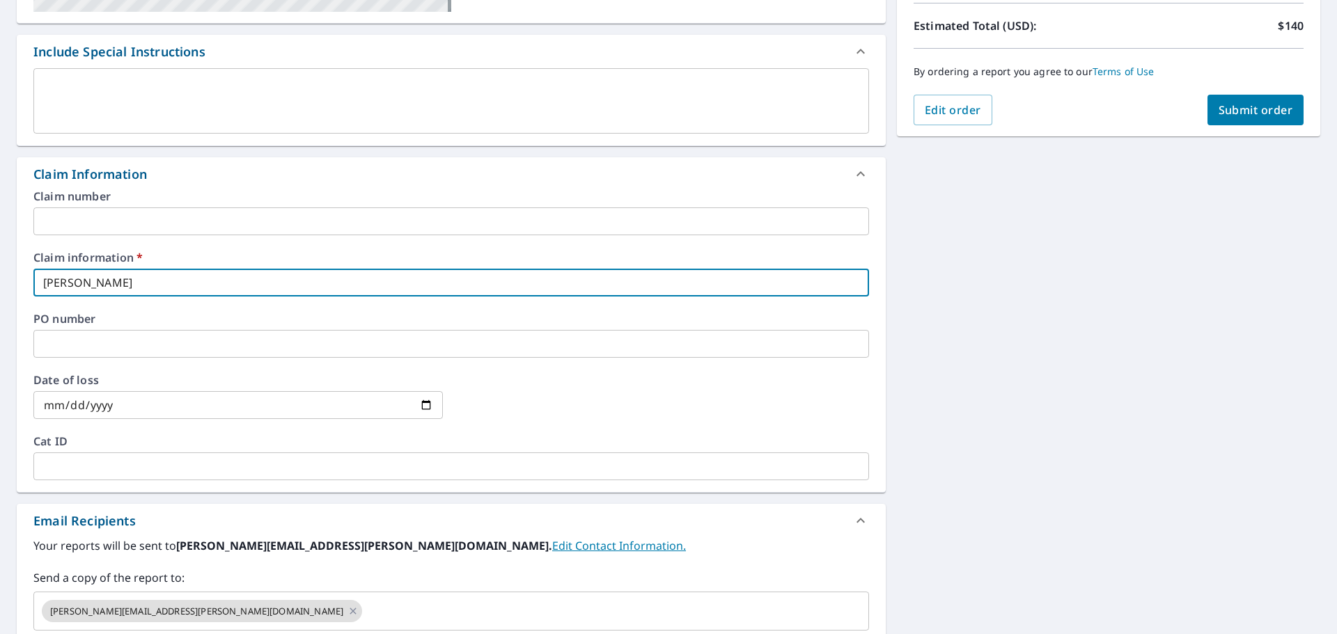
type input "[PERSON_NAME]"
checkbox input "true"
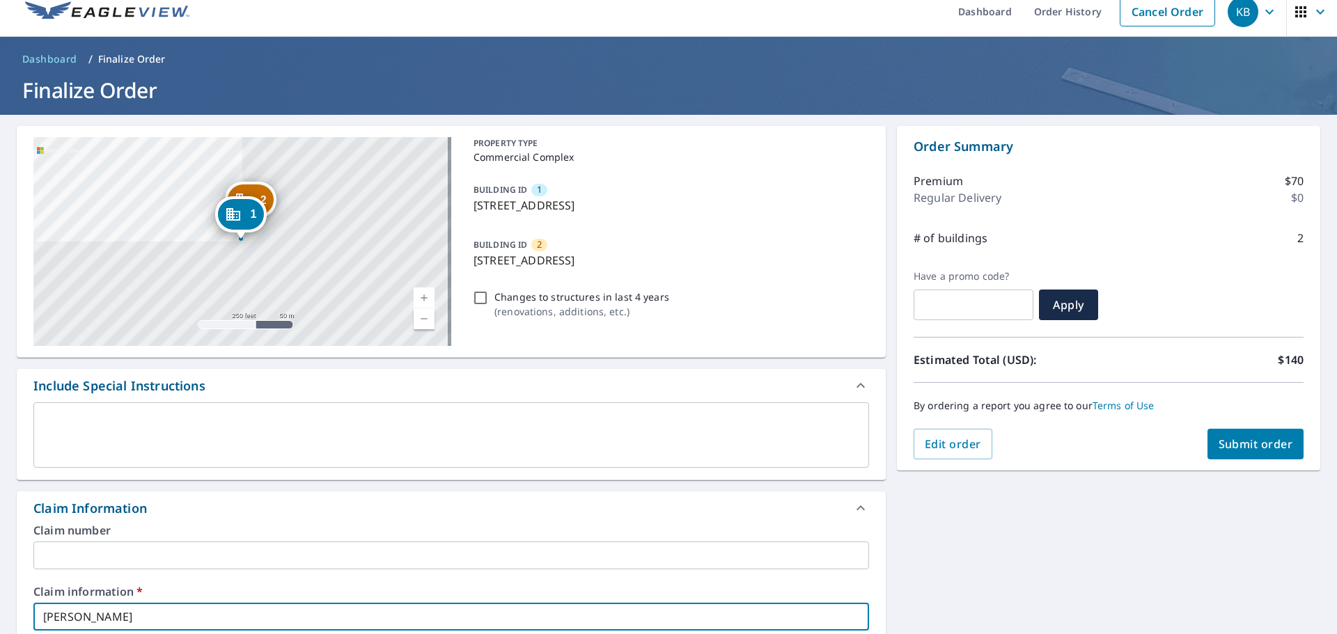
scroll to position [0, 0]
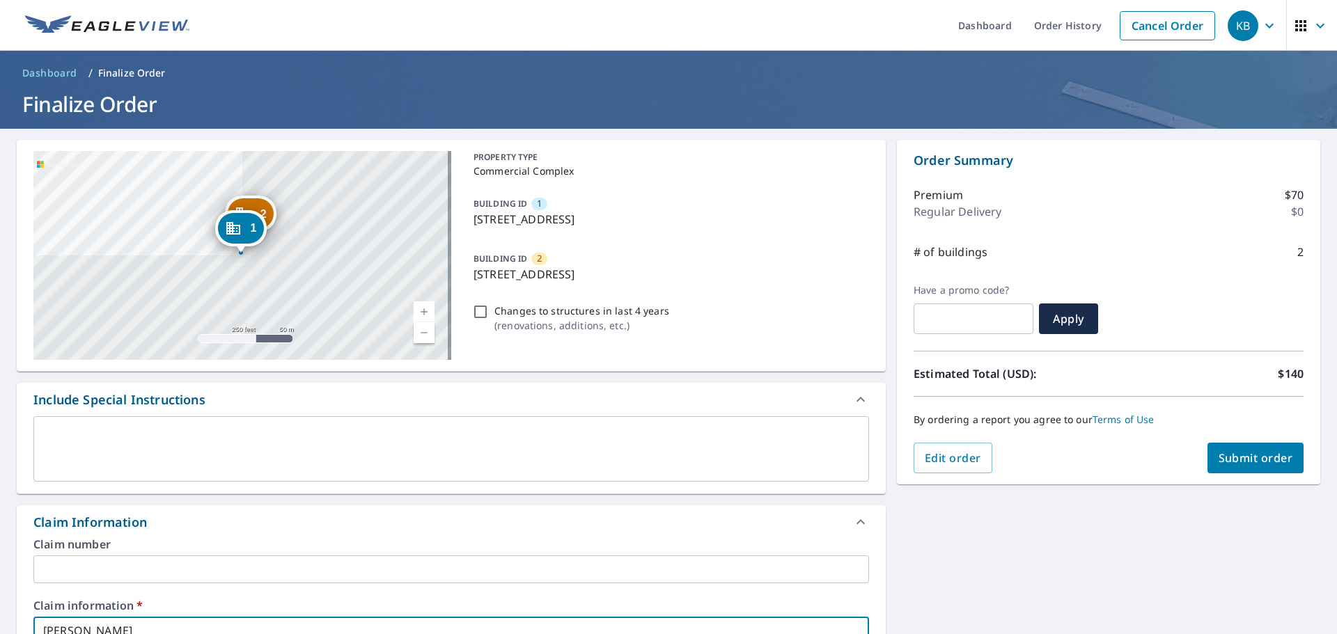
type input "[PERSON_NAME]"
click at [1243, 457] on span "Submit order" at bounding box center [1255, 457] width 74 height 15
checkbox input "true"
